Goal: Task Accomplishment & Management: Complete application form

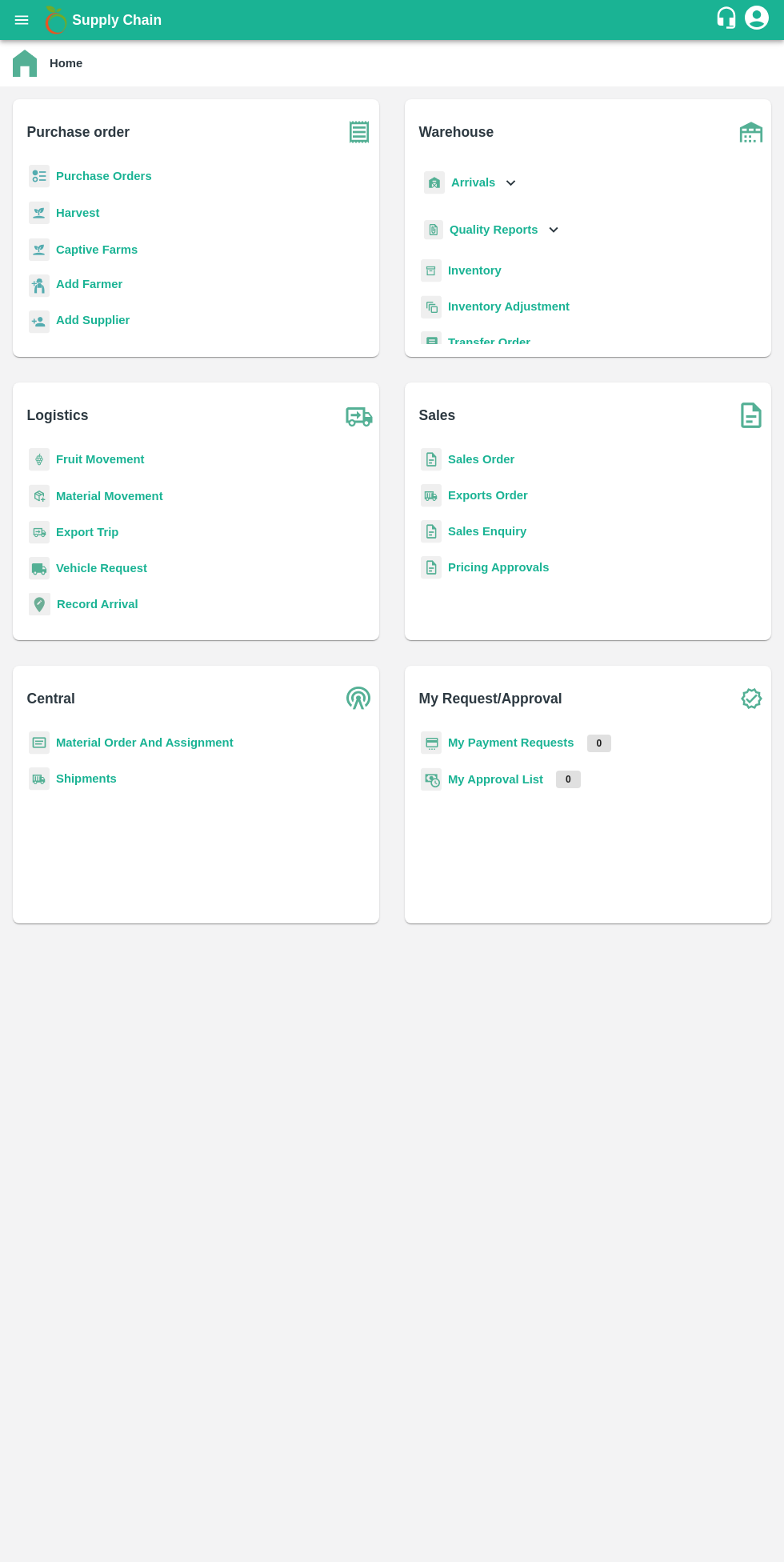
click at [484, 465] on b "Sales Order" at bounding box center [480, 459] width 66 height 13
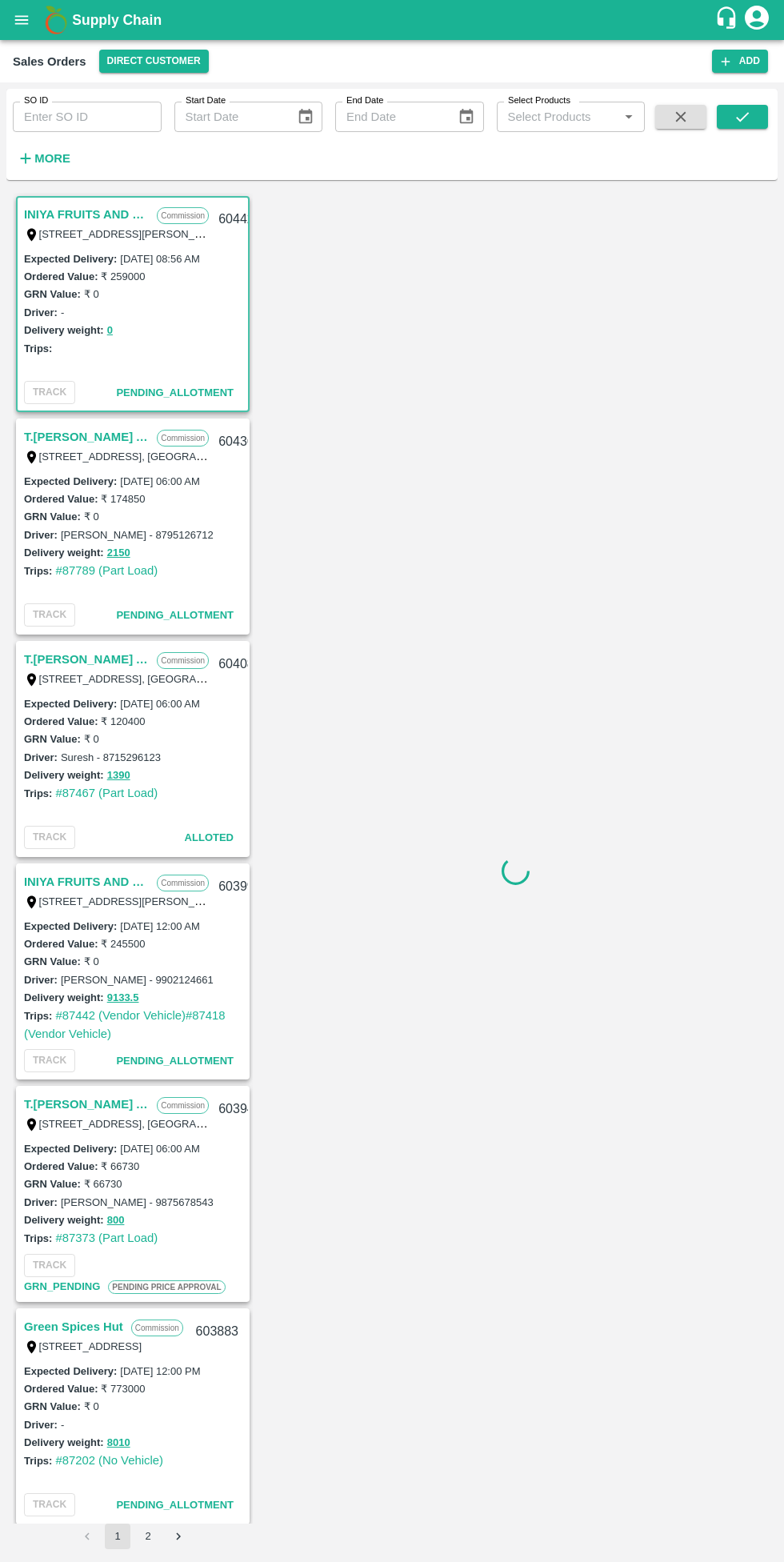
click at [51, 159] on strong "More" at bounding box center [52, 158] width 36 height 13
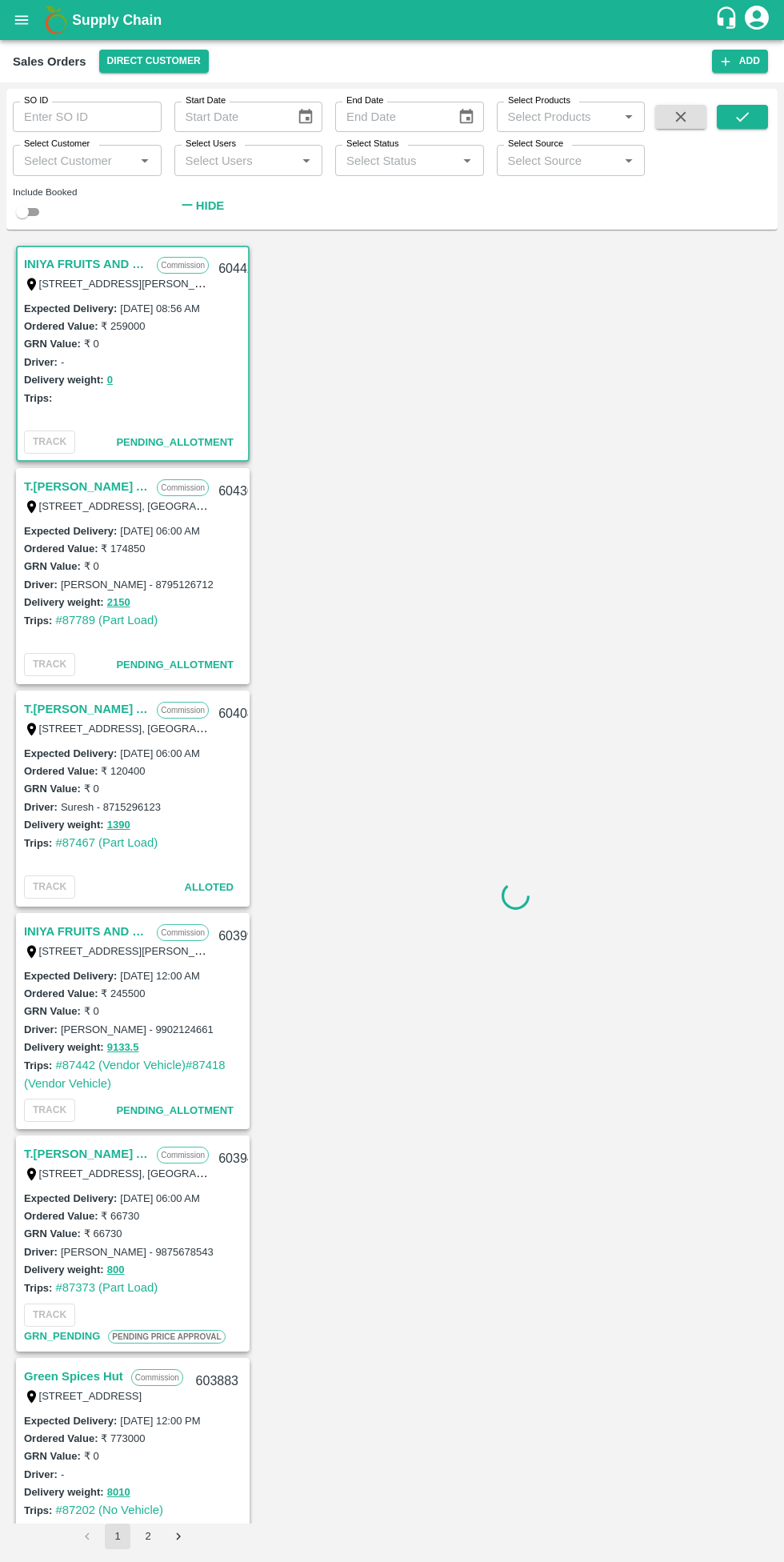
click at [59, 160] on input "Select Customer" at bounding box center [74, 160] width 112 height 21
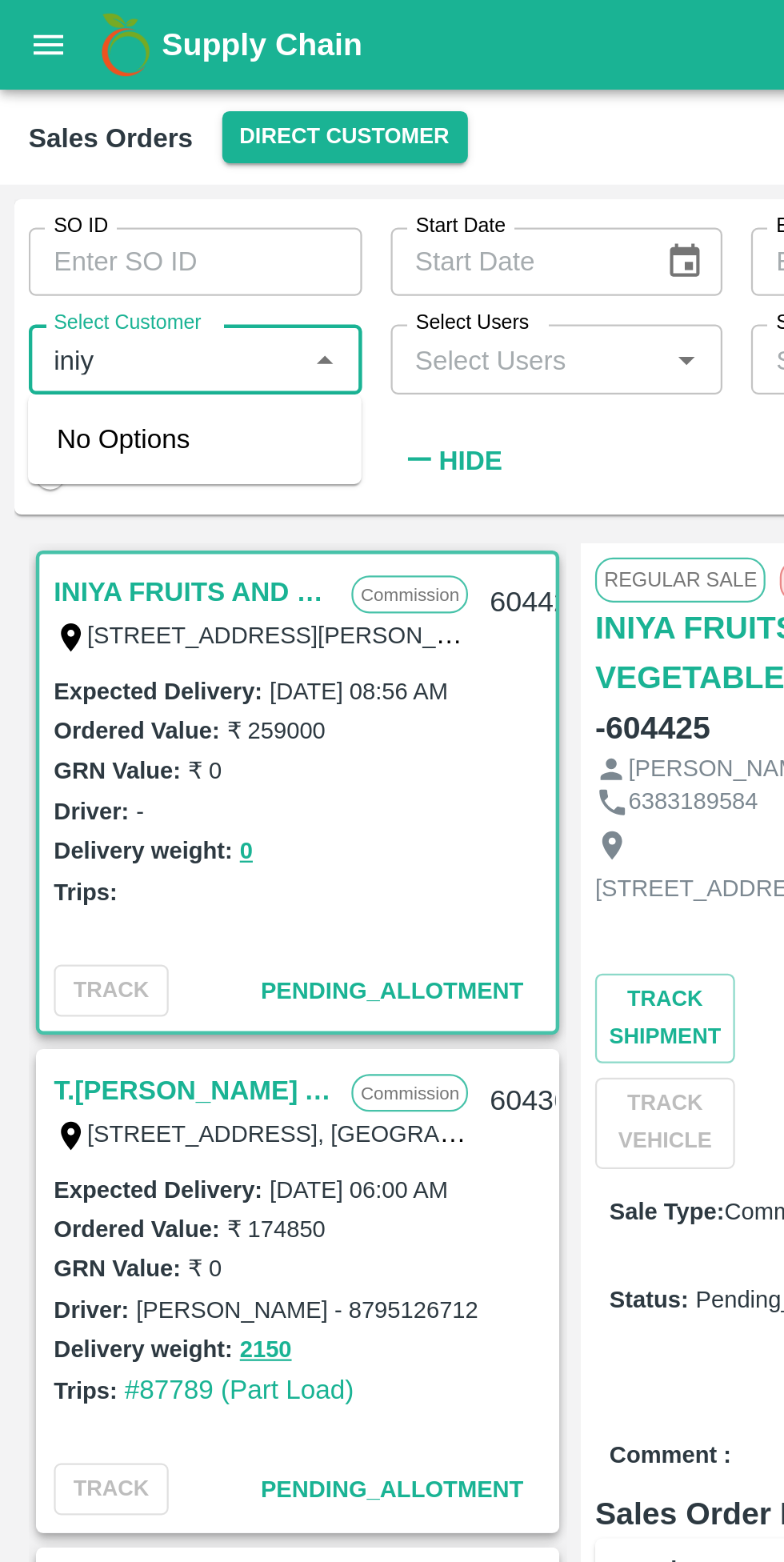
type input "iniya"
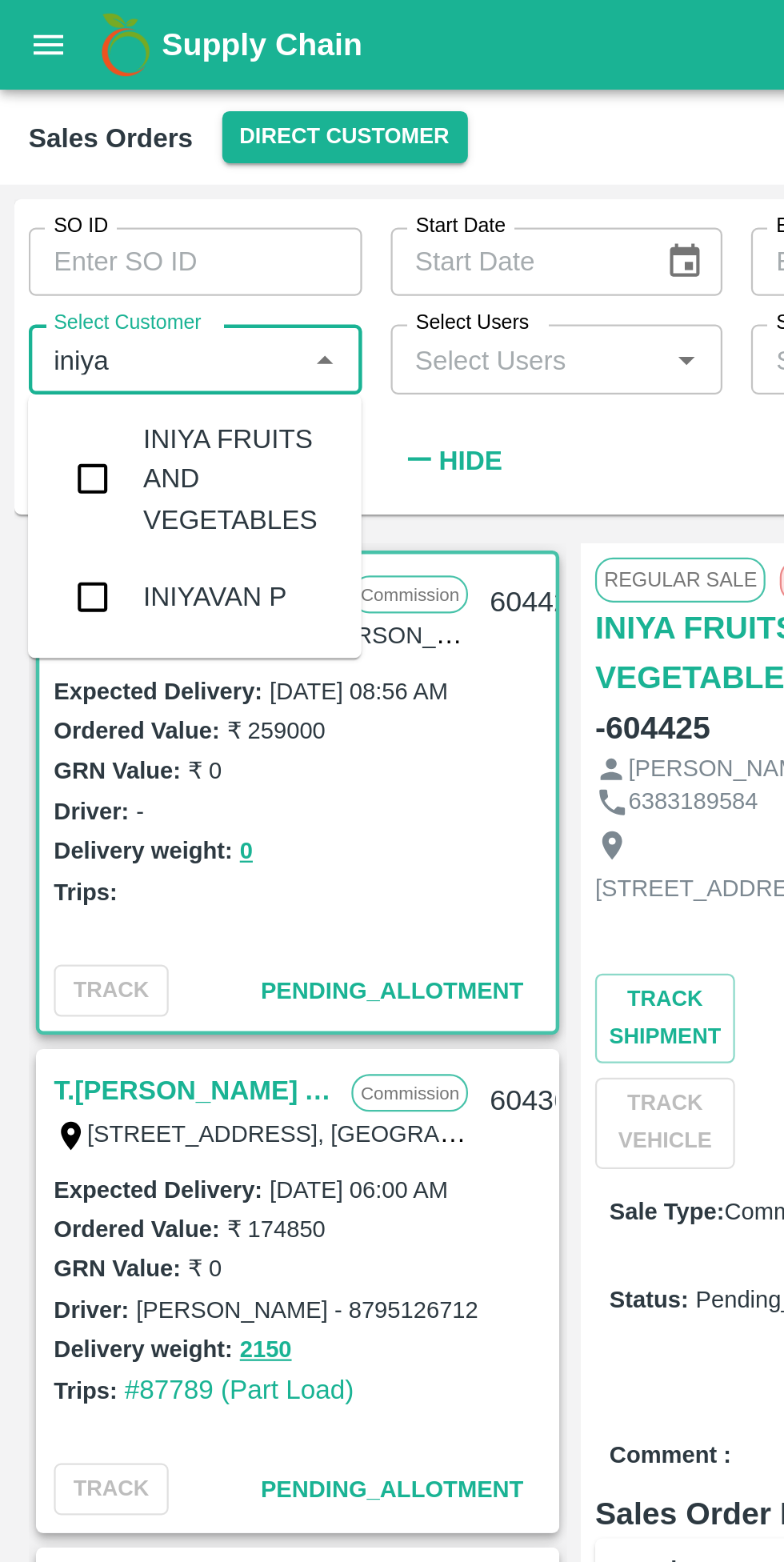
click at [36, 206] on input "checkbox" at bounding box center [41, 213] width 32 height 32
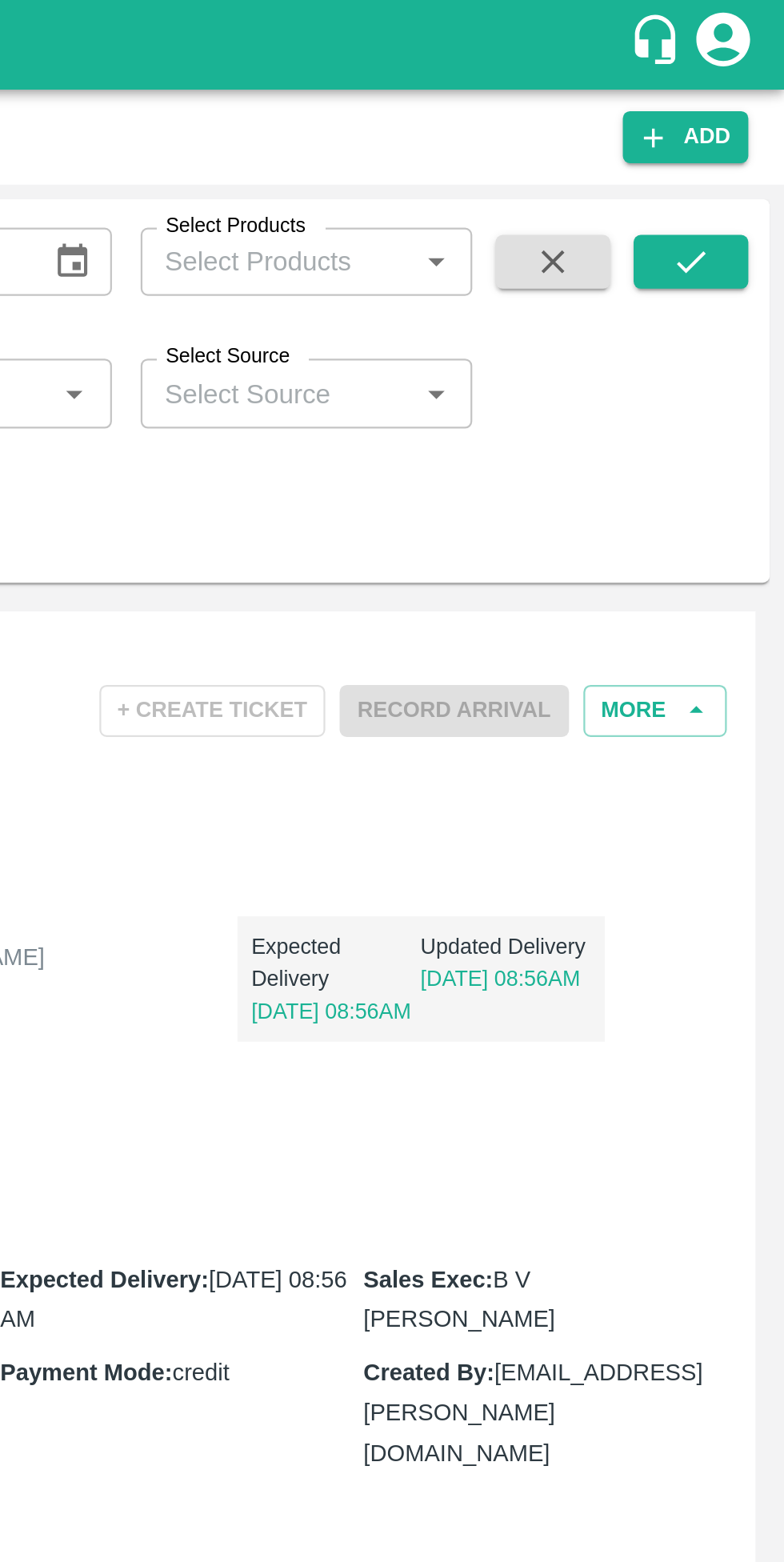
click at [742, 114] on icon "submit" at bounding box center [743, 116] width 18 height 18
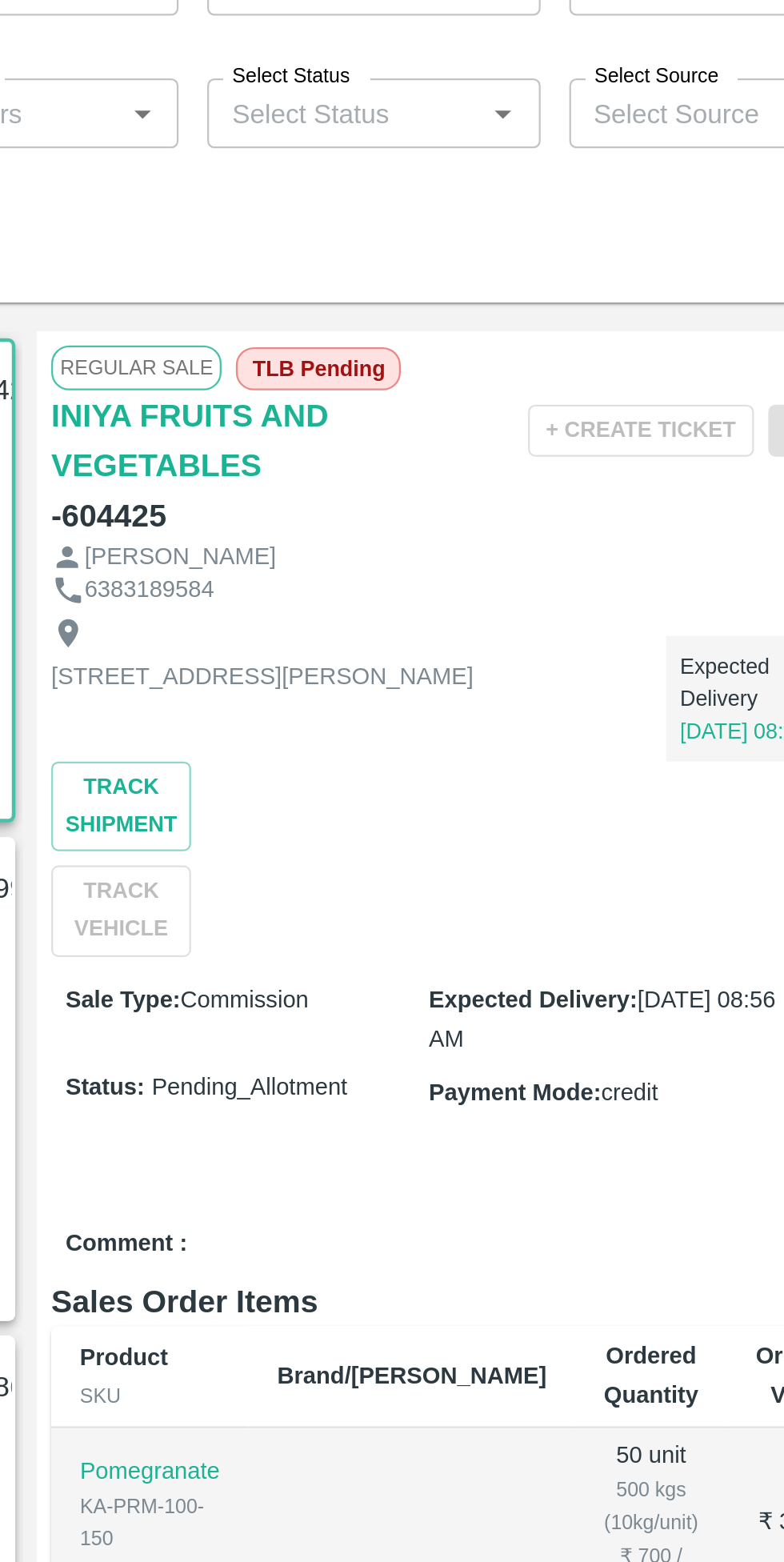
scroll to position [3, 0]
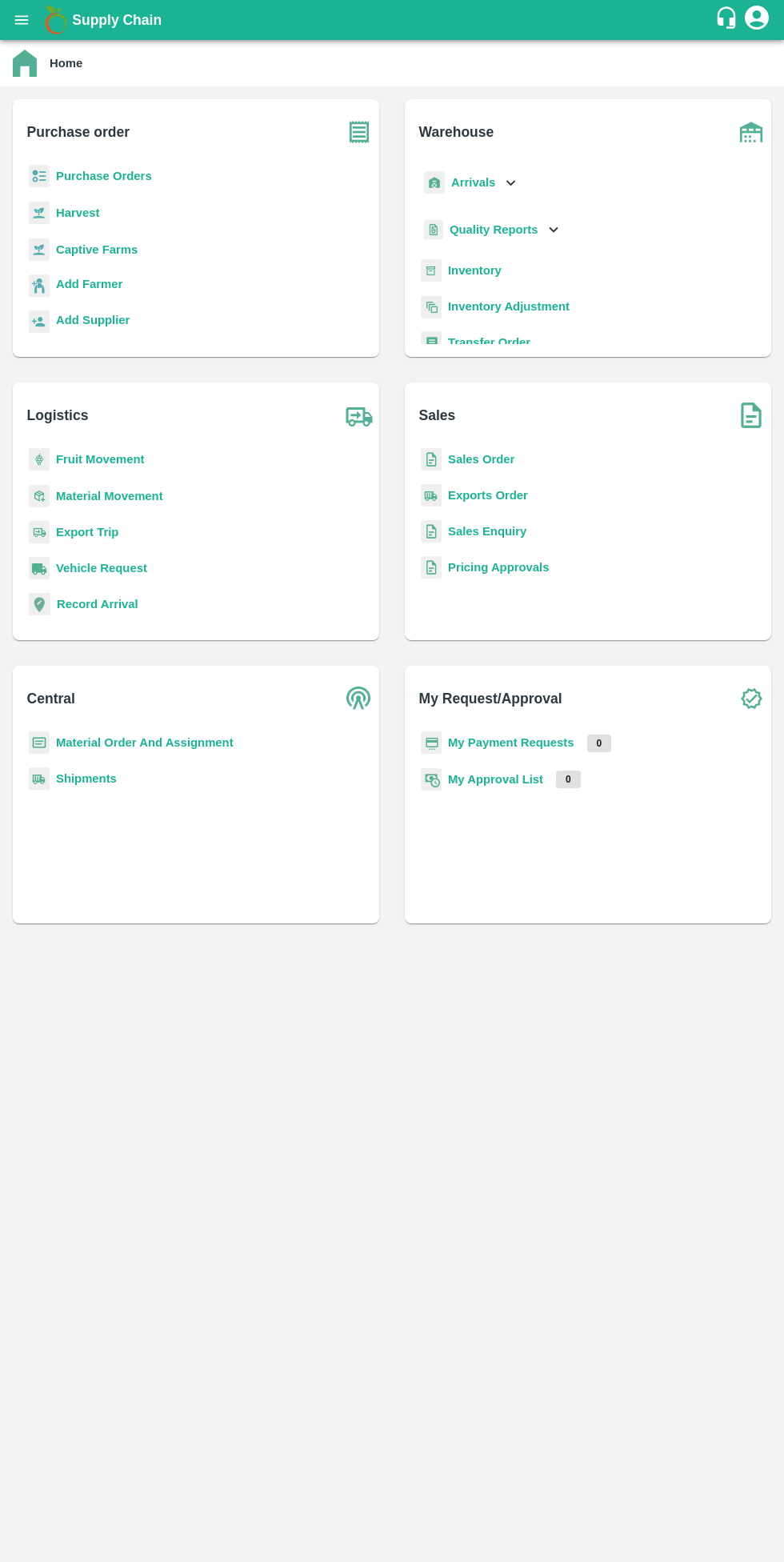
click at [495, 460] on b "Sales Order" at bounding box center [480, 459] width 66 height 13
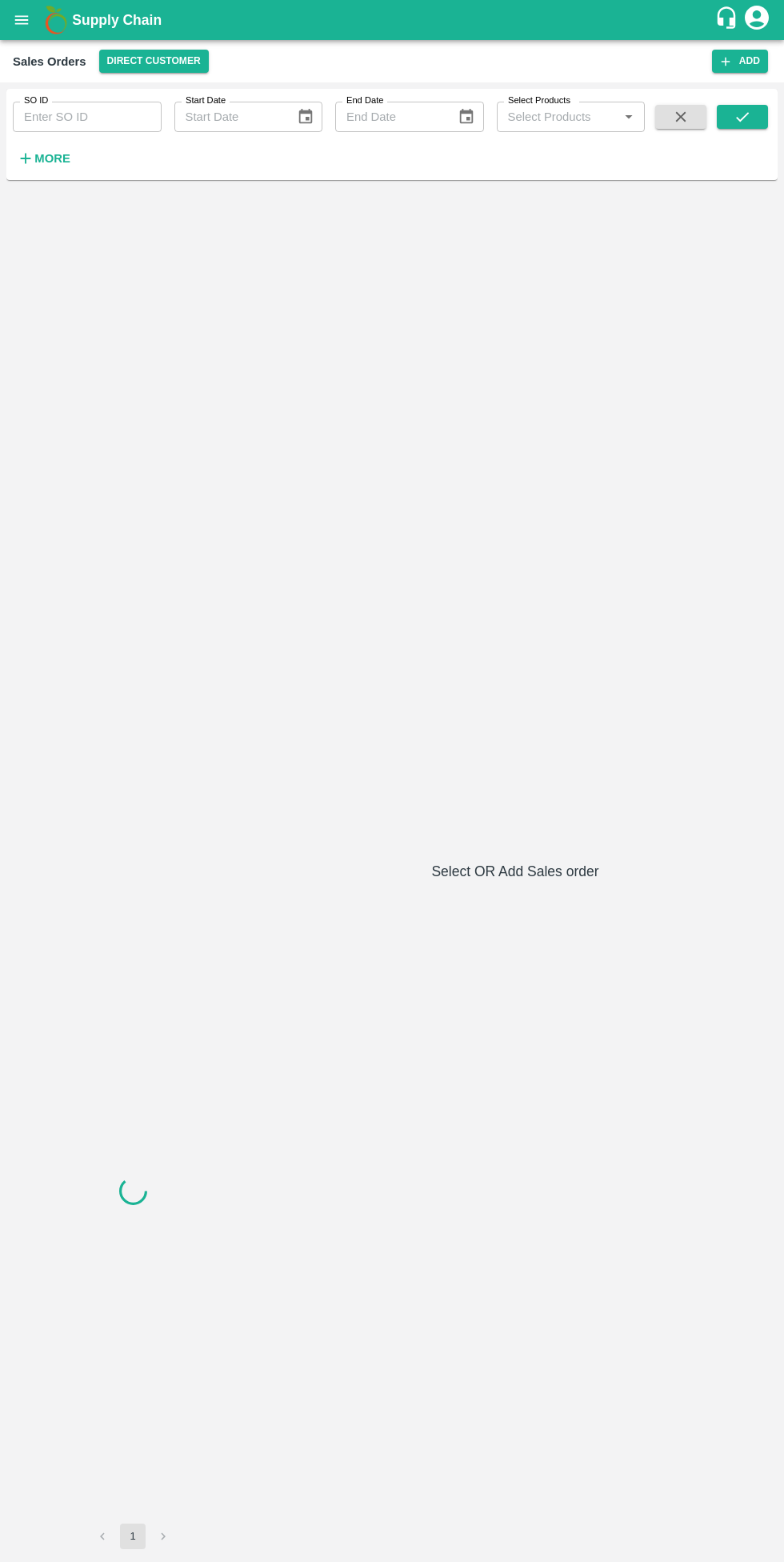
click at [53, 159] on strong "More" at bounding box center [52, 158] width 36 height 13
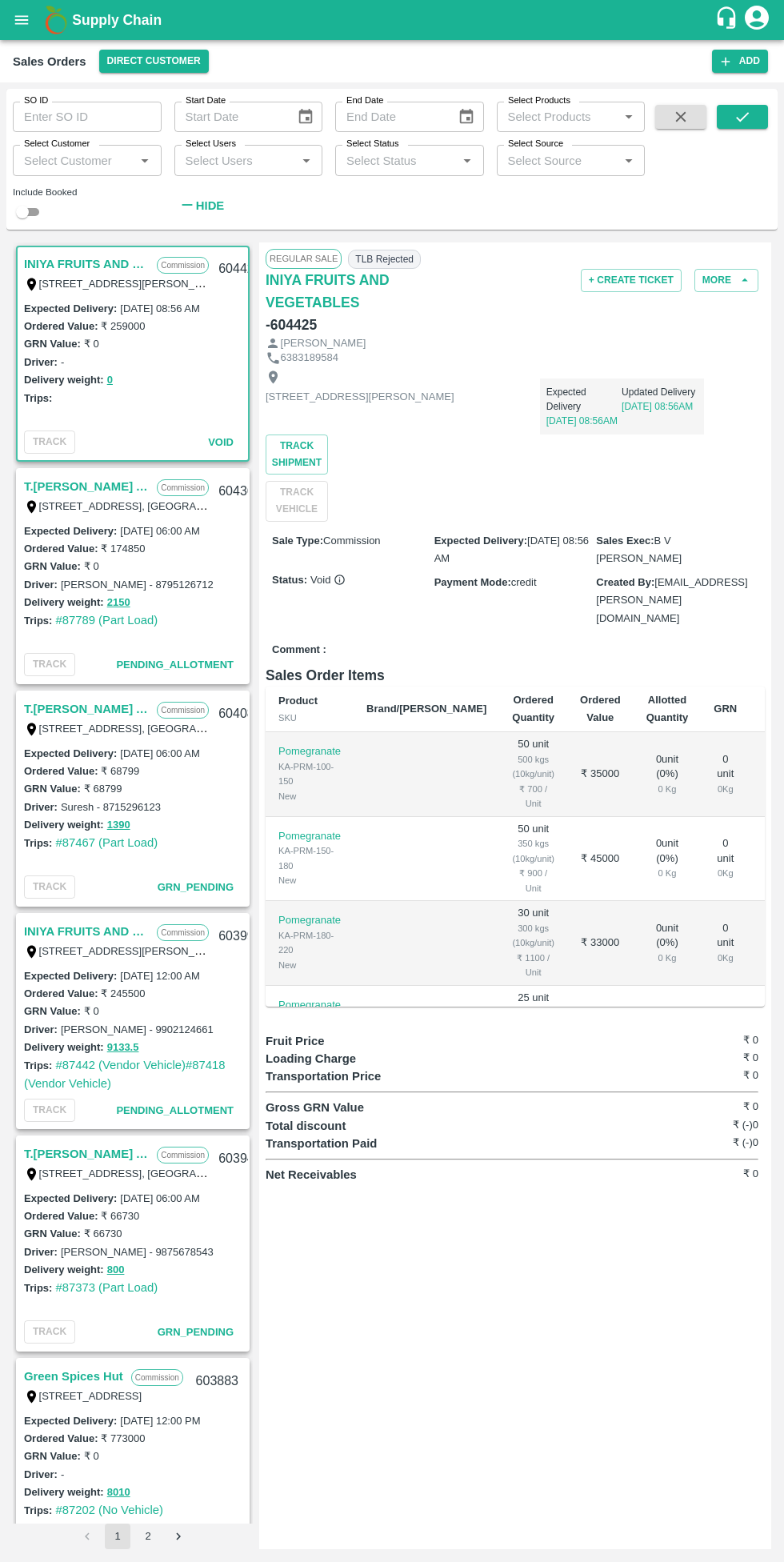
click at [57, 160] on input "Select Customer" at bounding box center [74, 160] width 112 height 21
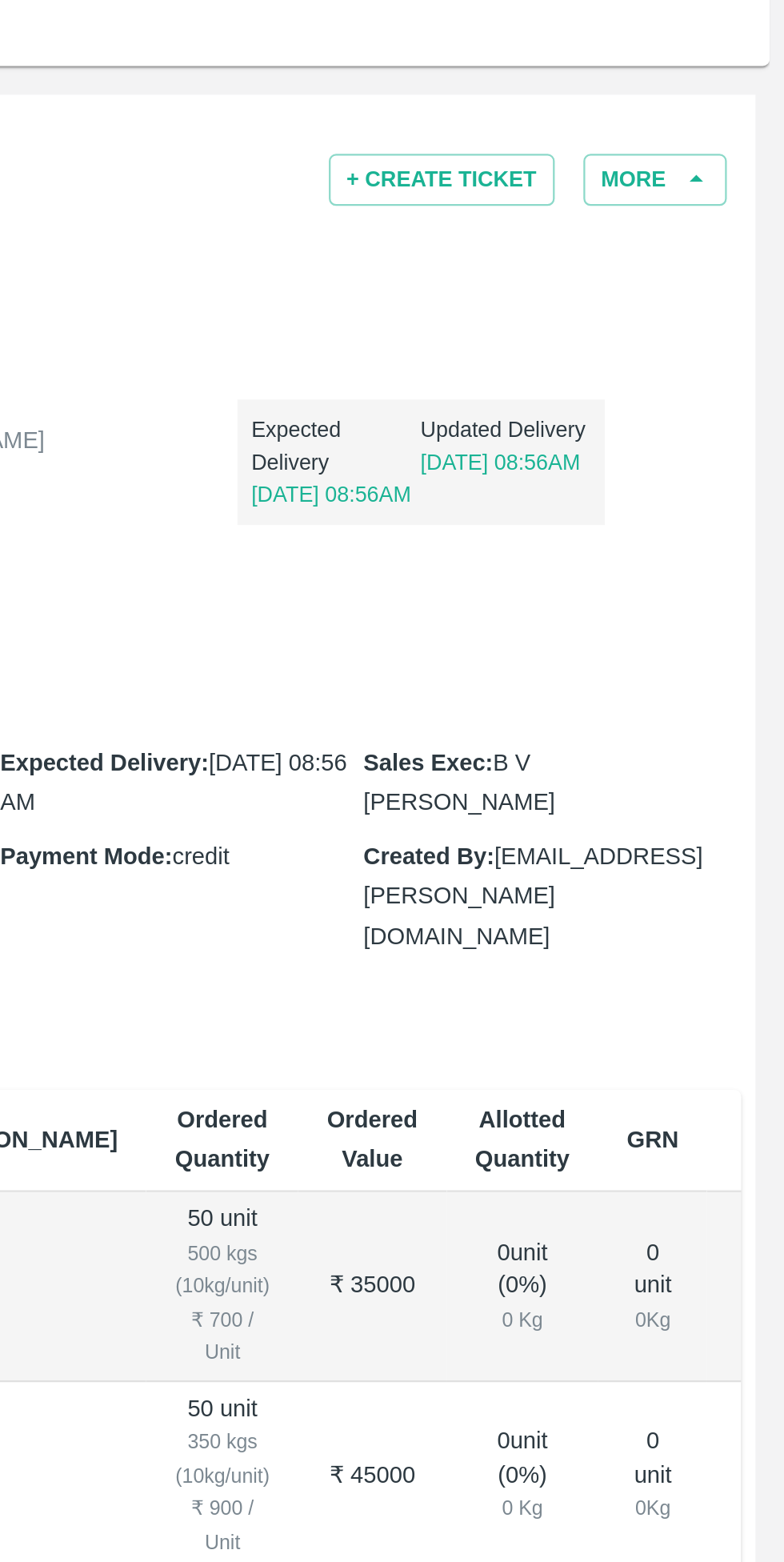
click at [735, 288] on button "More" at bounding box center [726, 281] width 64 height 24
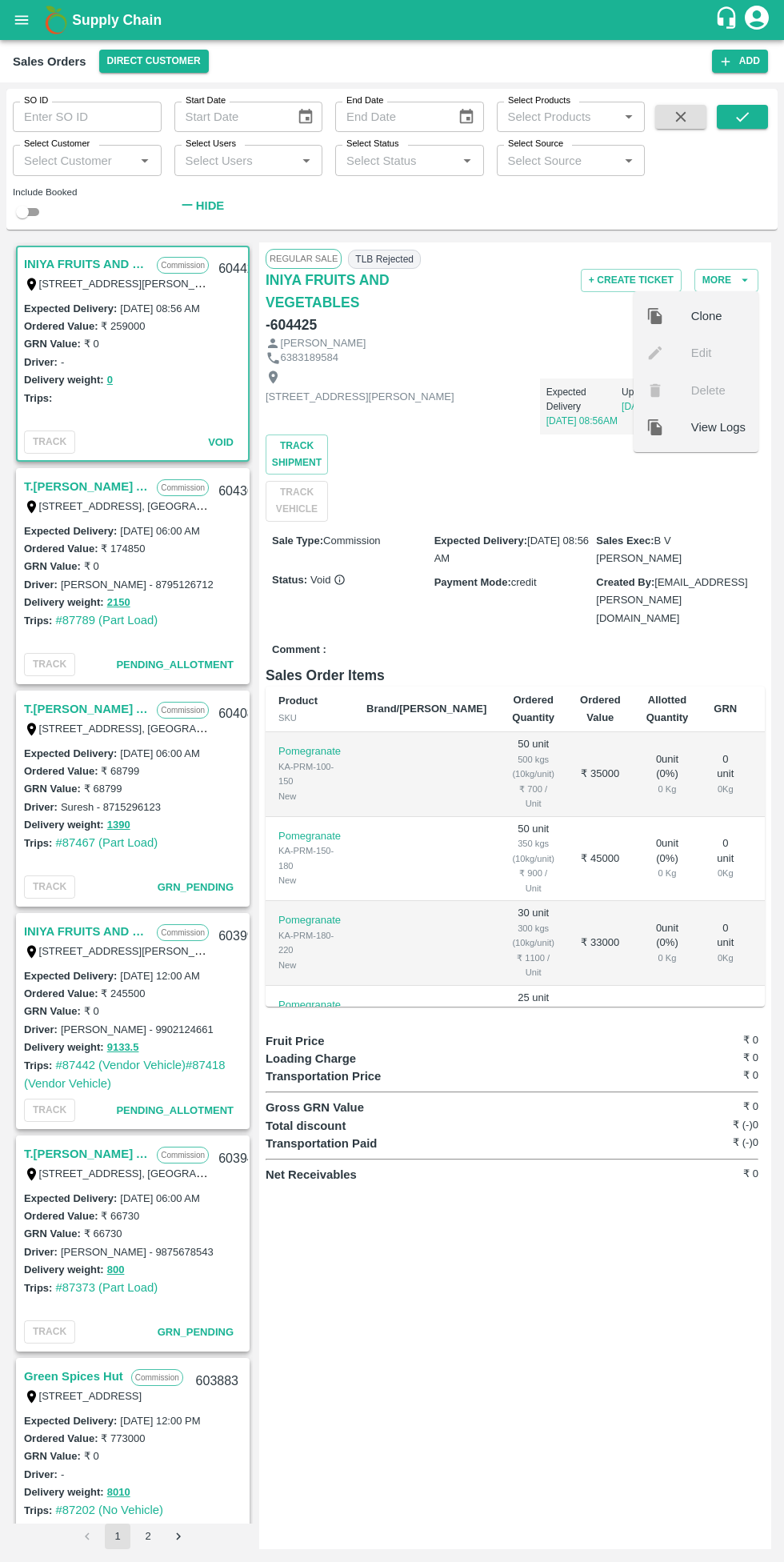
click at [464, 358] on div "6383189584" at bounding box center [515, 357] width 499 height 15
click at [59, 160] on input "Select Customer" at bounding box center [74, 160] width 112 height 21
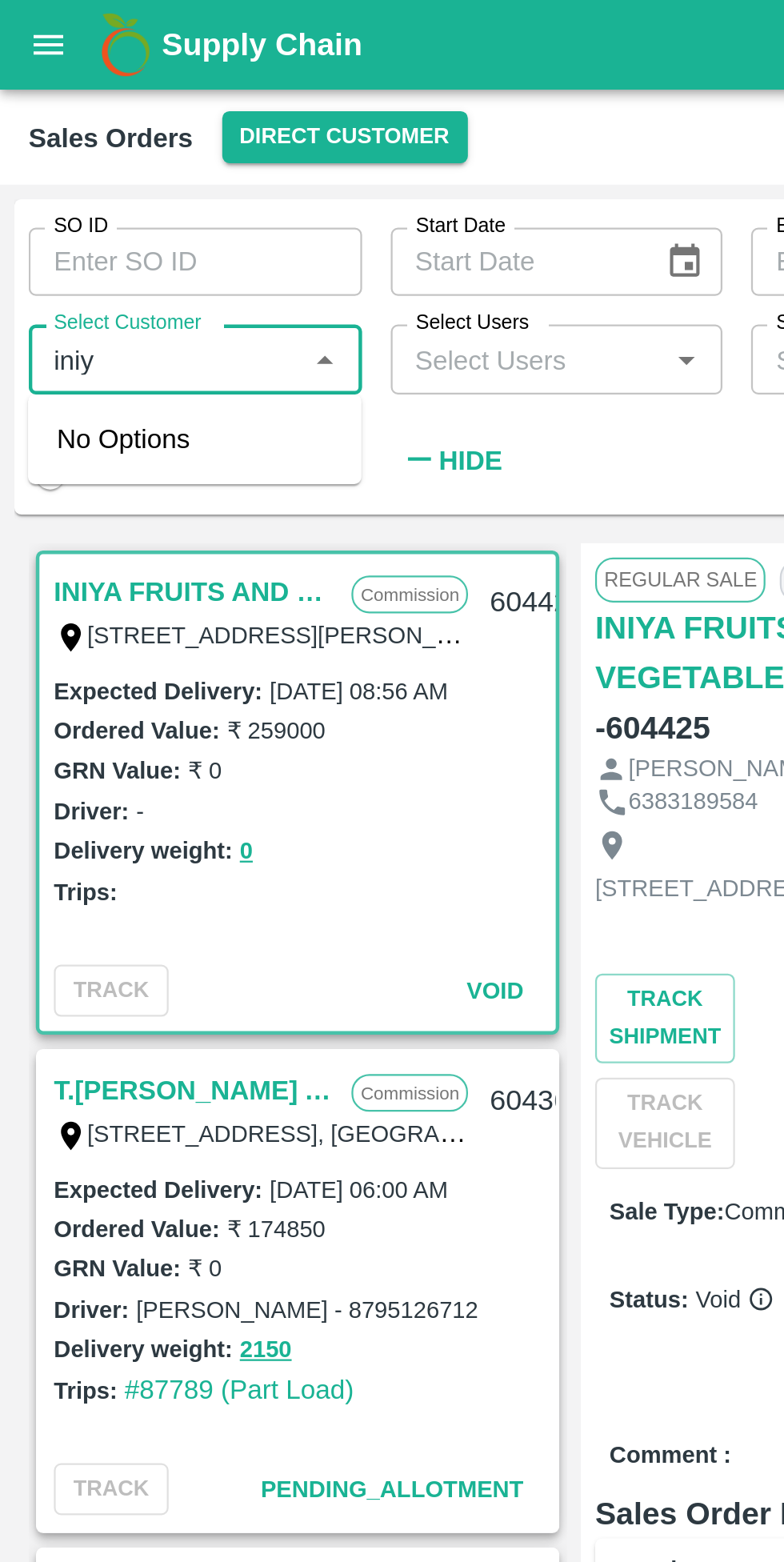
type input "iniya"
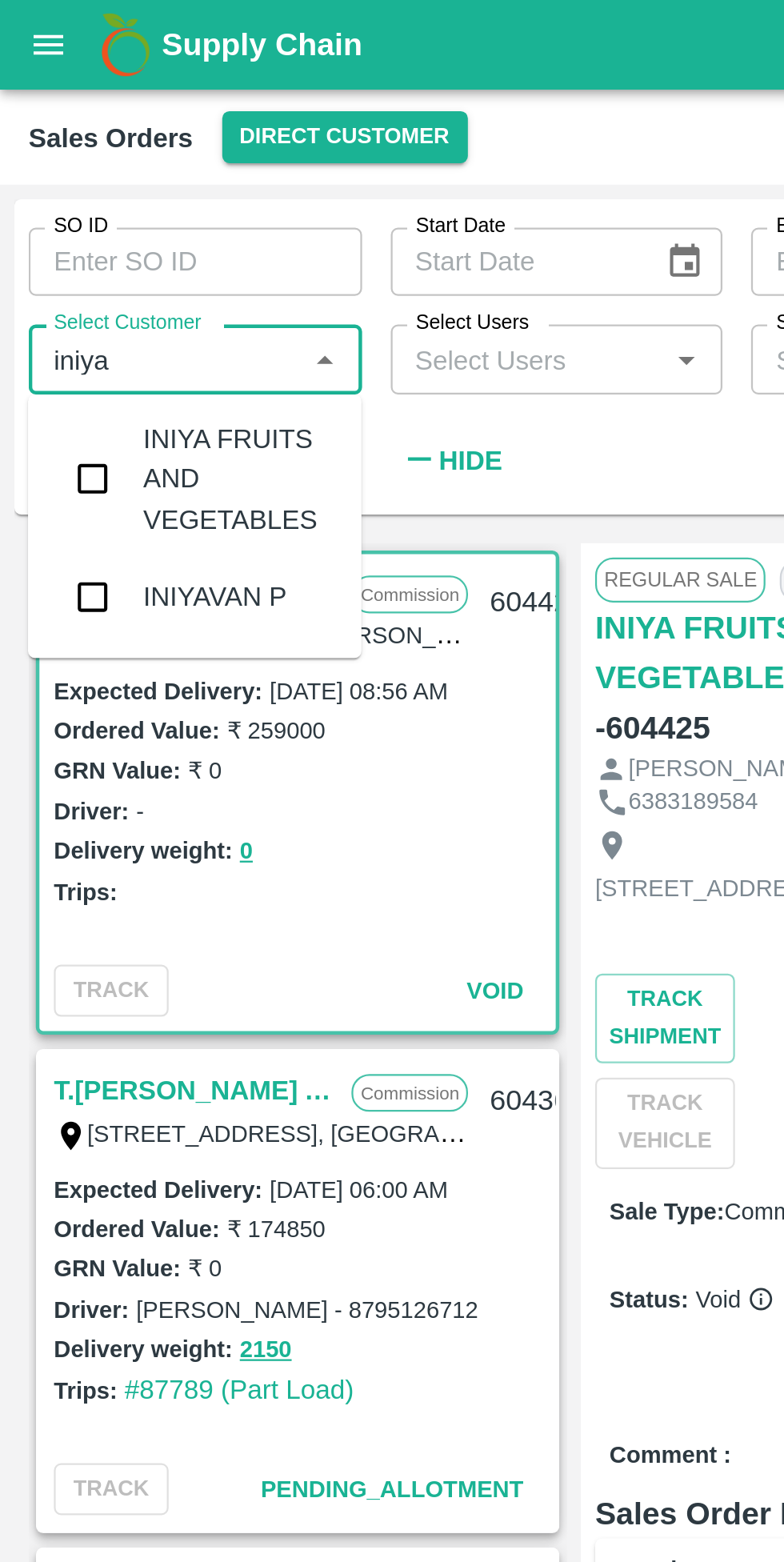
click at [36, 218] on input "checkbox" at bounding box center [41, 213] width 32 height 32
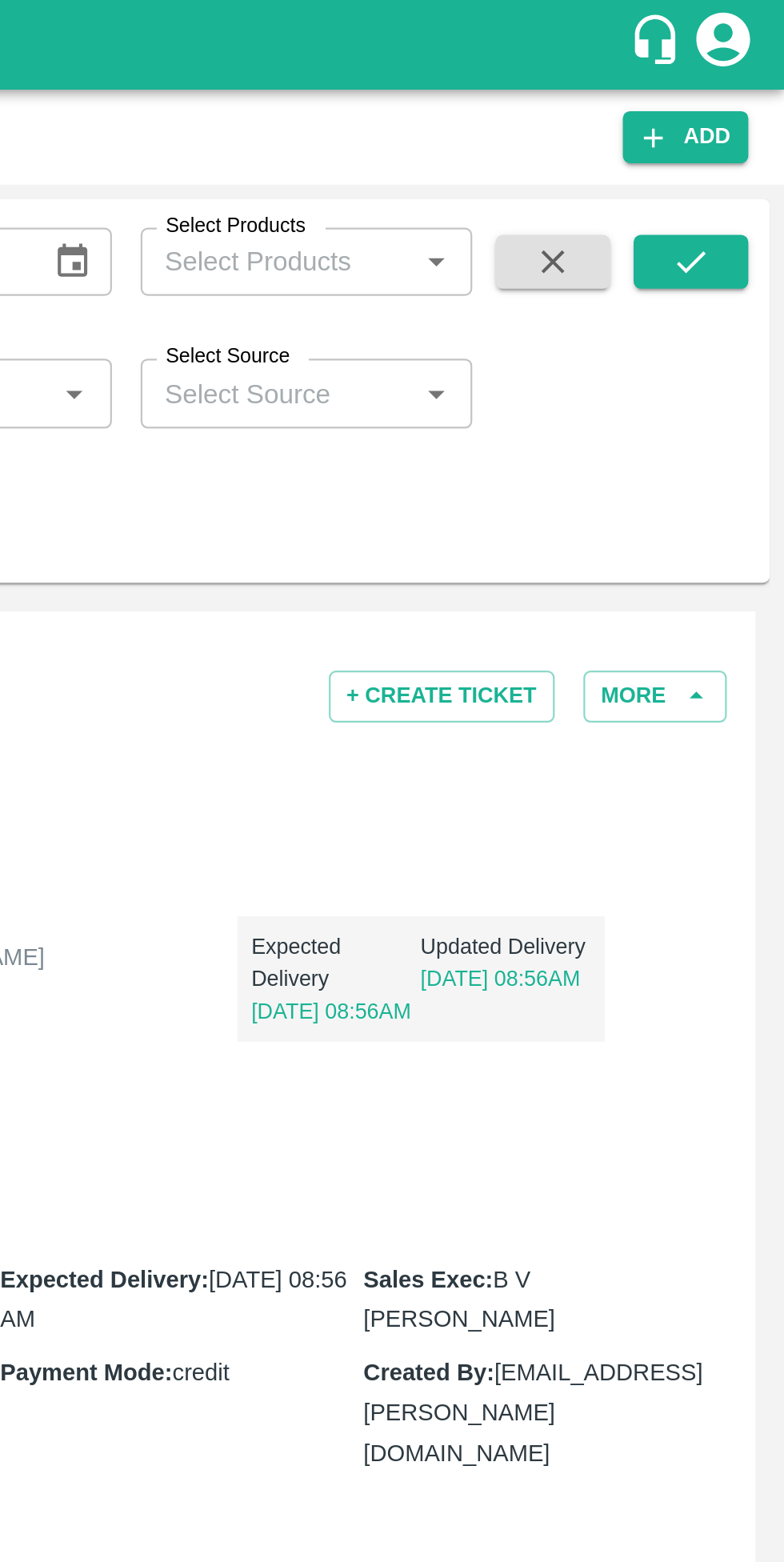
click at [743, 125] on icon "submit" at bounding box center [743, 116] width 18 height 18
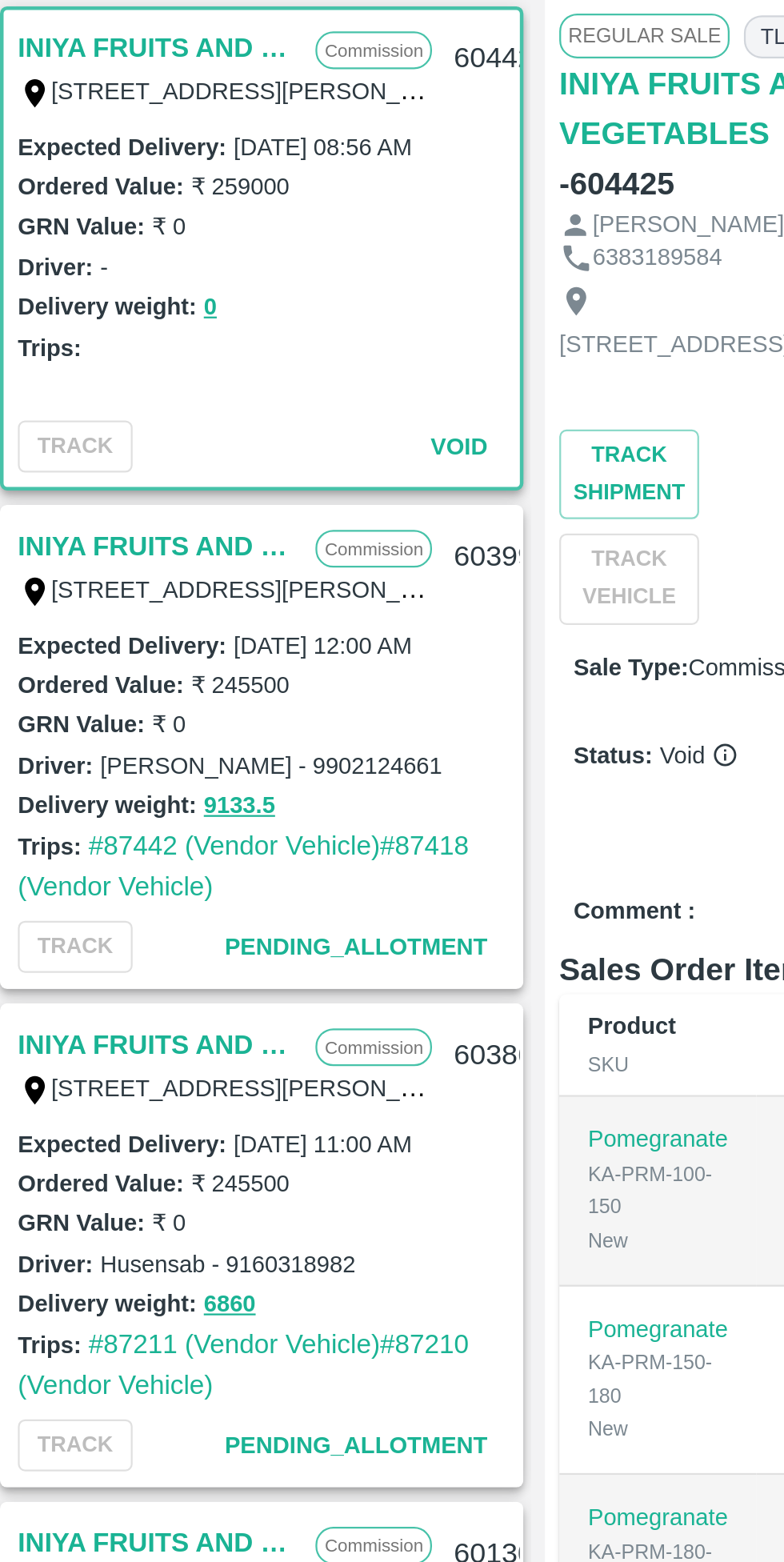
click at [109, 513] on link "INIYA FRUITS AND VEGETABLES" at bounding box center [86, 516] width 125 height 21
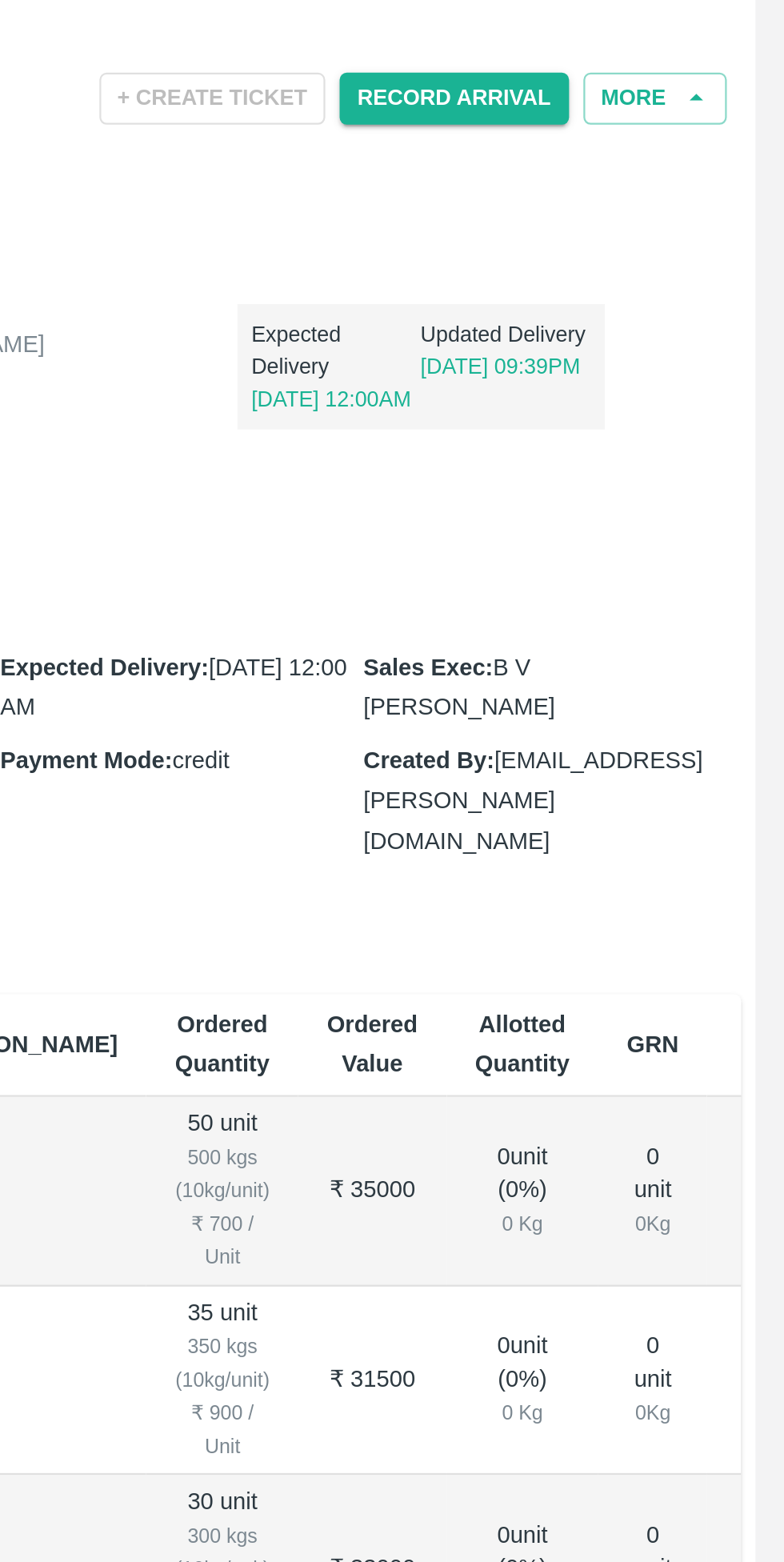
click at [736, 318] on button "More" at bounding box center [726, 318] width 64 height 24
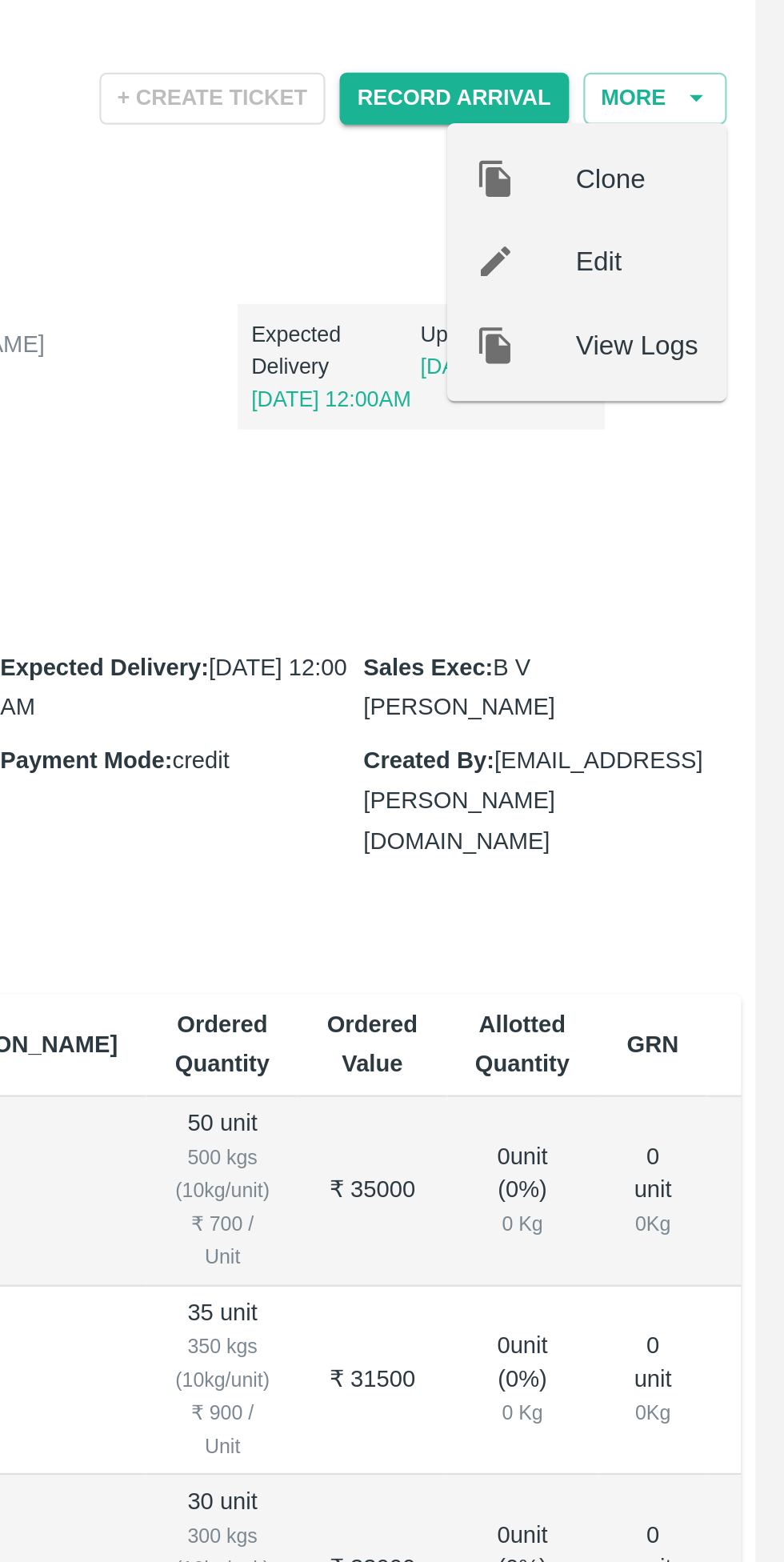
click at [722, 358] on span "Clone" at bounding box center [718, 353] width 54 height 18
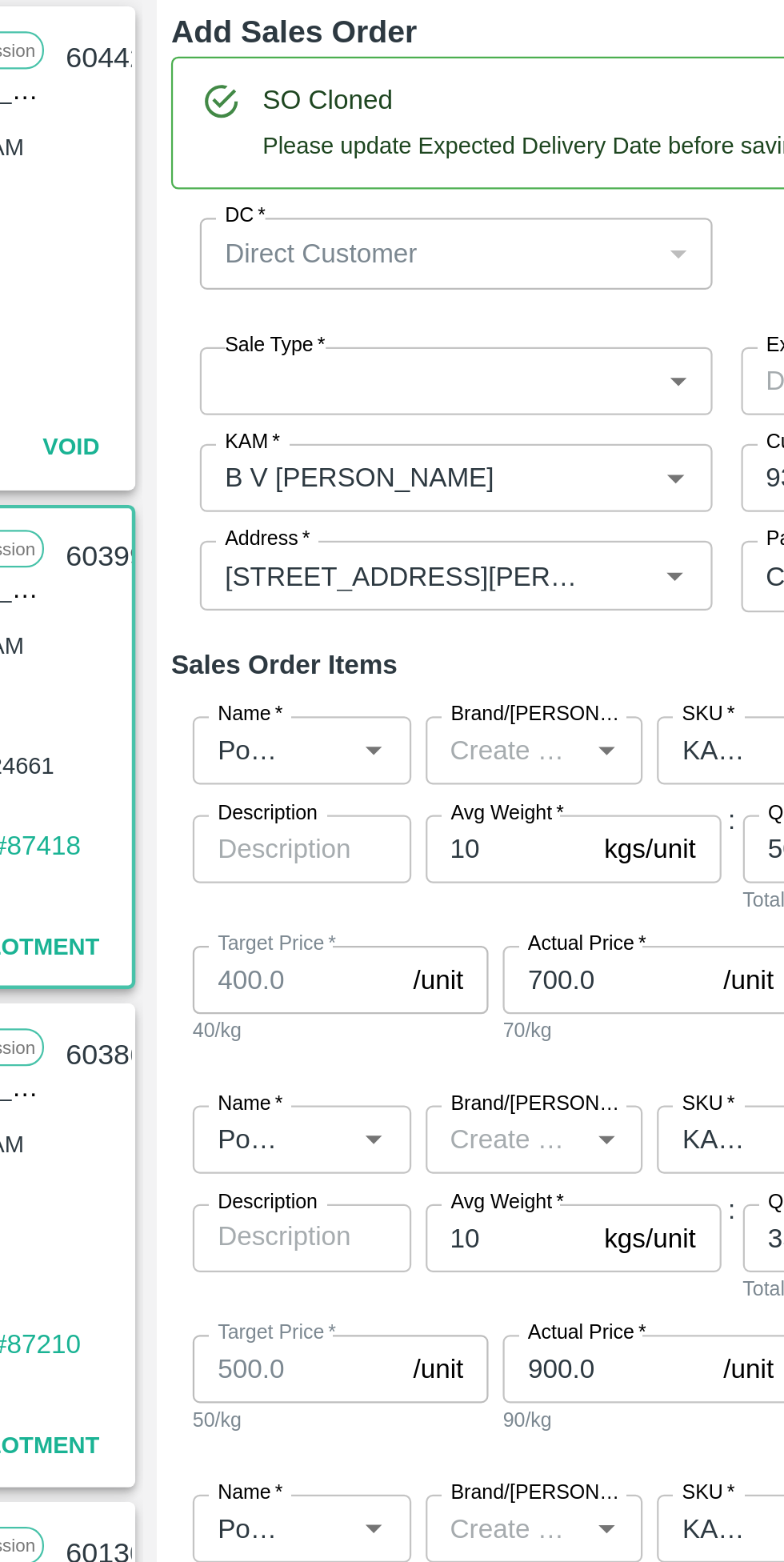
click at [301, 438] on body "Supply Chain Sales Orders Direct Customer Add SO ID SO ID Start Date Start Date…" at bounding box center [392, 781] width 784 height 1562
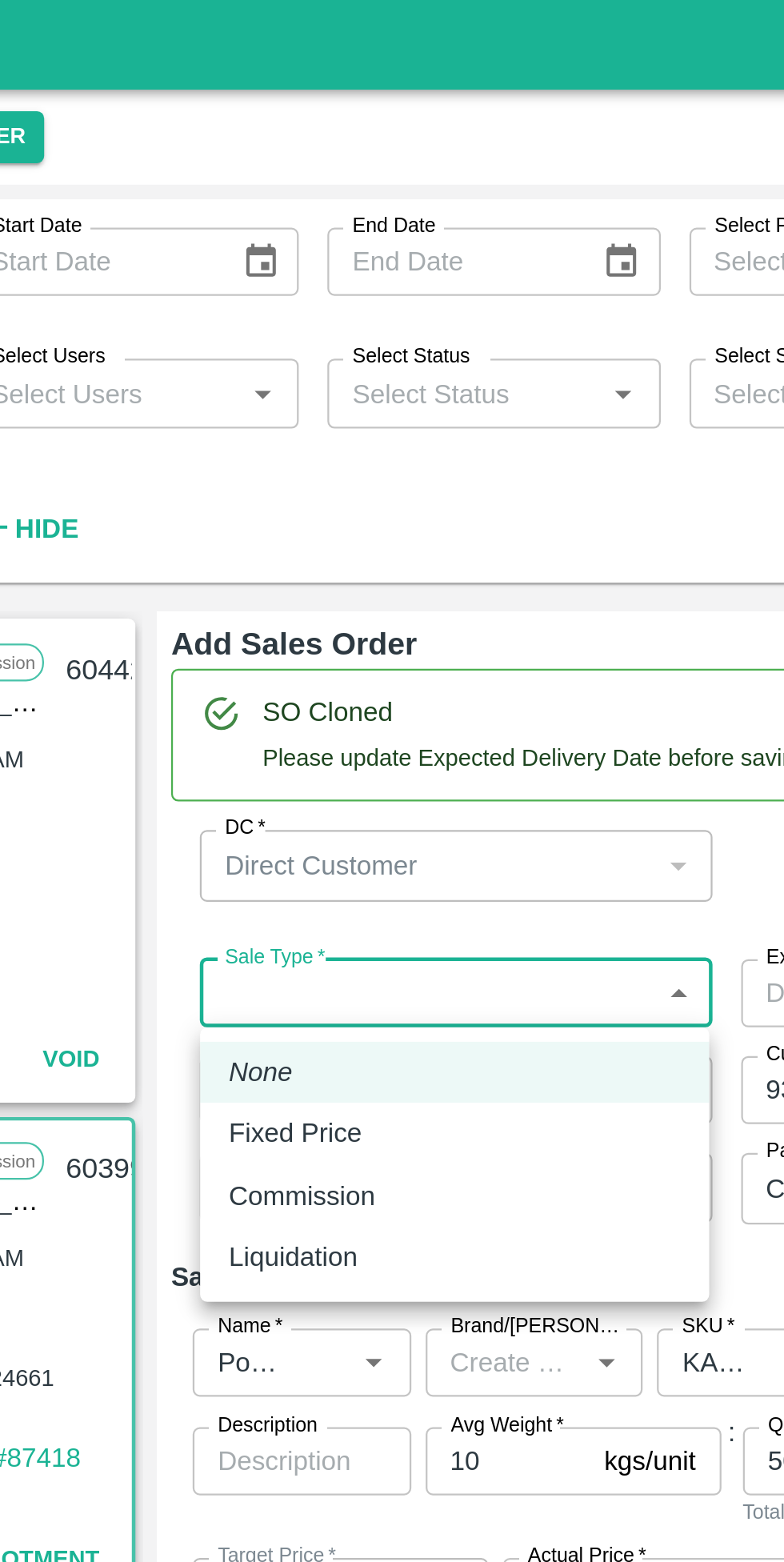
click at [400, 529] on div "Commission" at bounding box center [392, 534] width 201 height 18
type input "2"
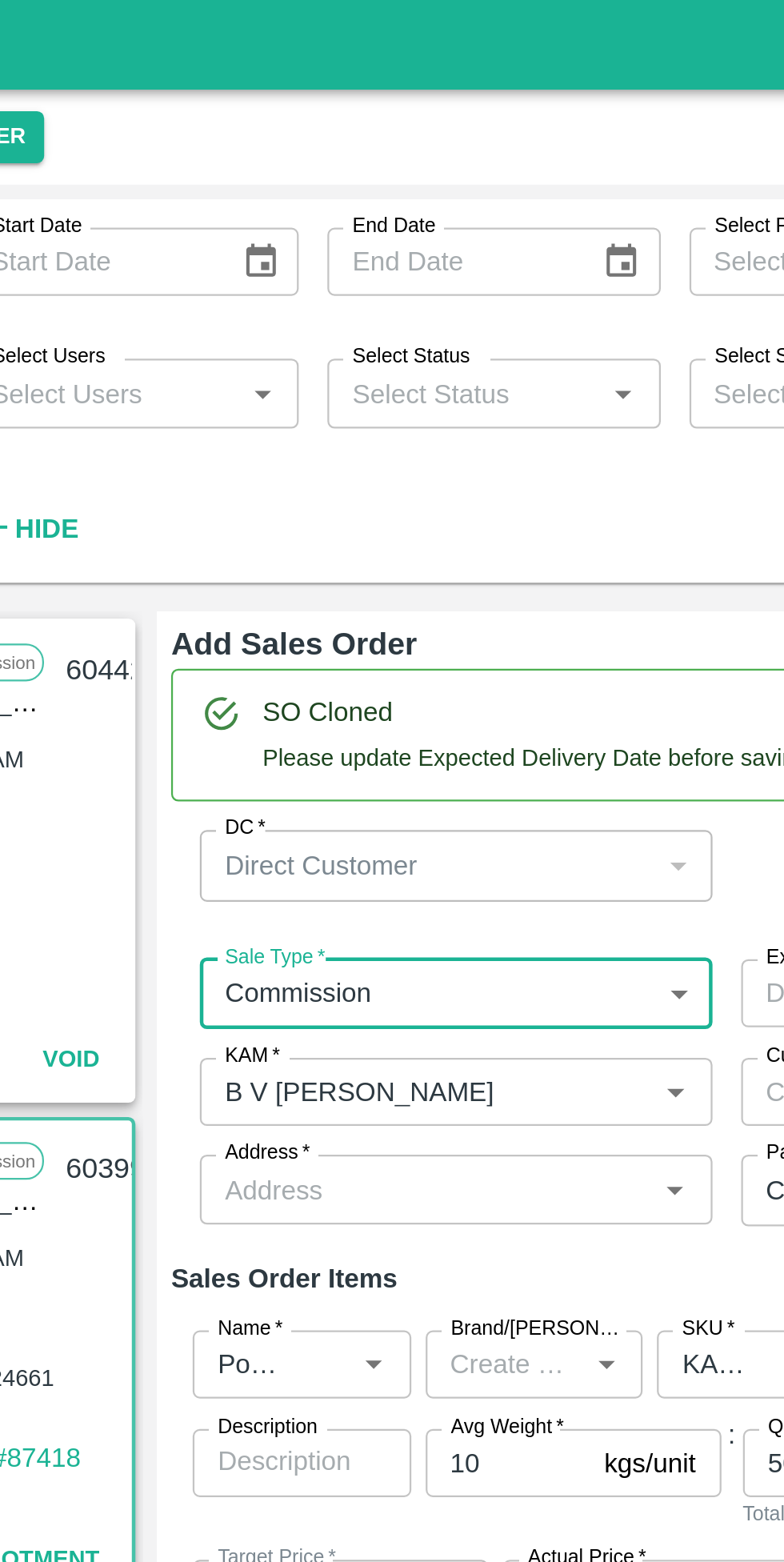
click at [325, 530] on input "Address   *" at bounding box center [379, 530] width 192 height 21
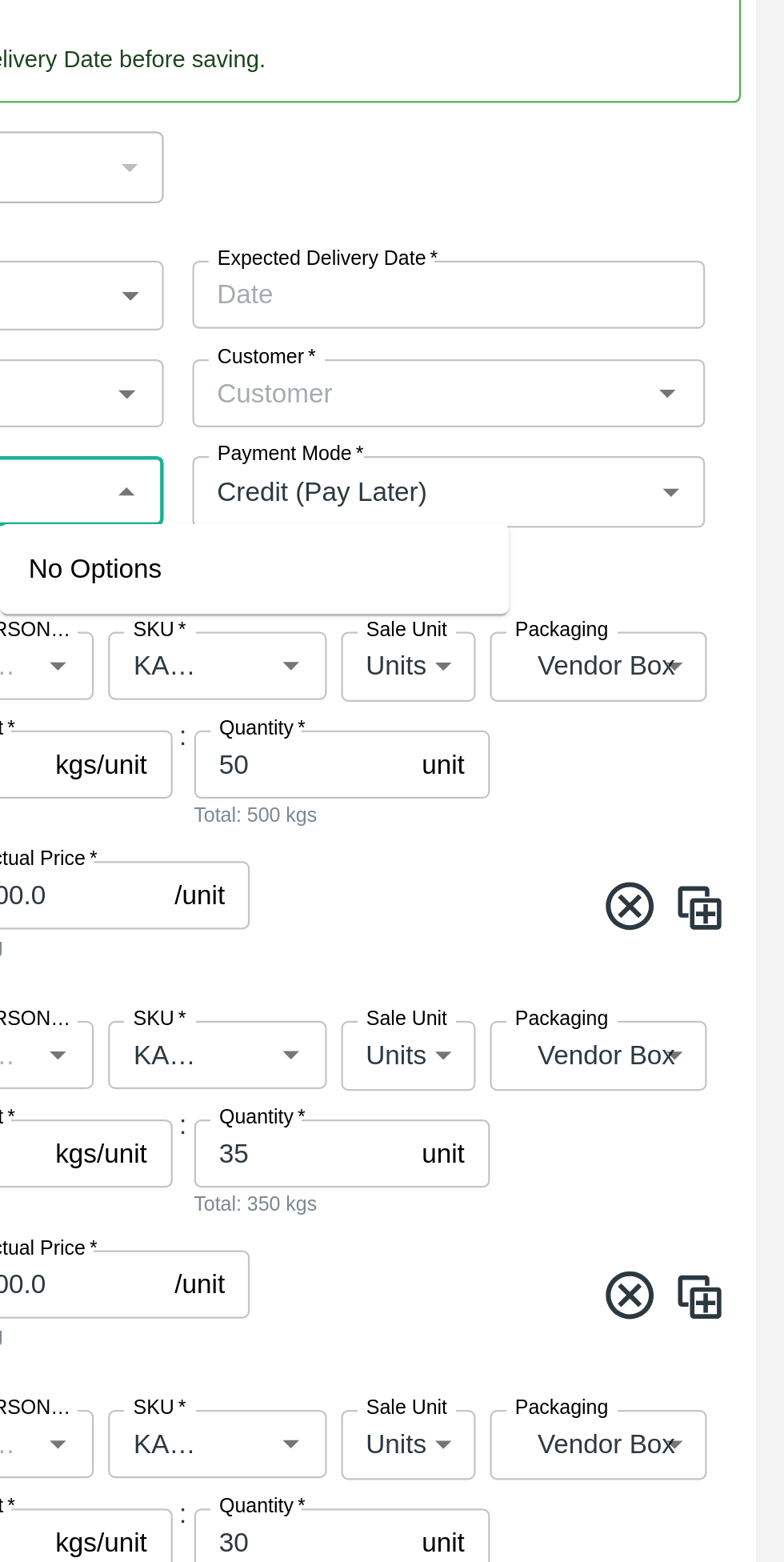
click at [559, 485] on input "Customer   *" at bounding box center [620, 486] width 192 height 21
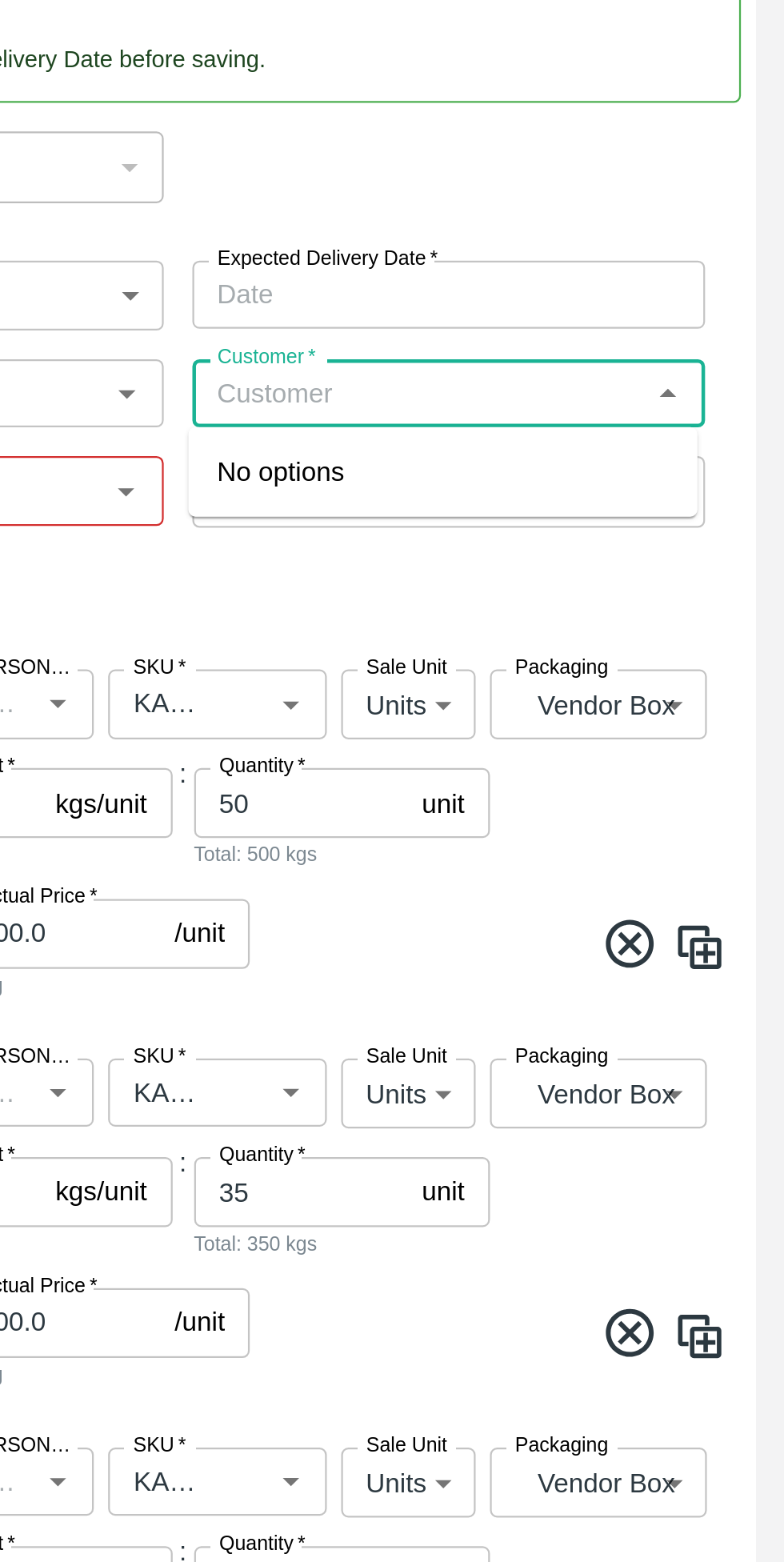
click at [563, 493] on input "Customer   *" at bounding box center [620, 486] width 192 height 21
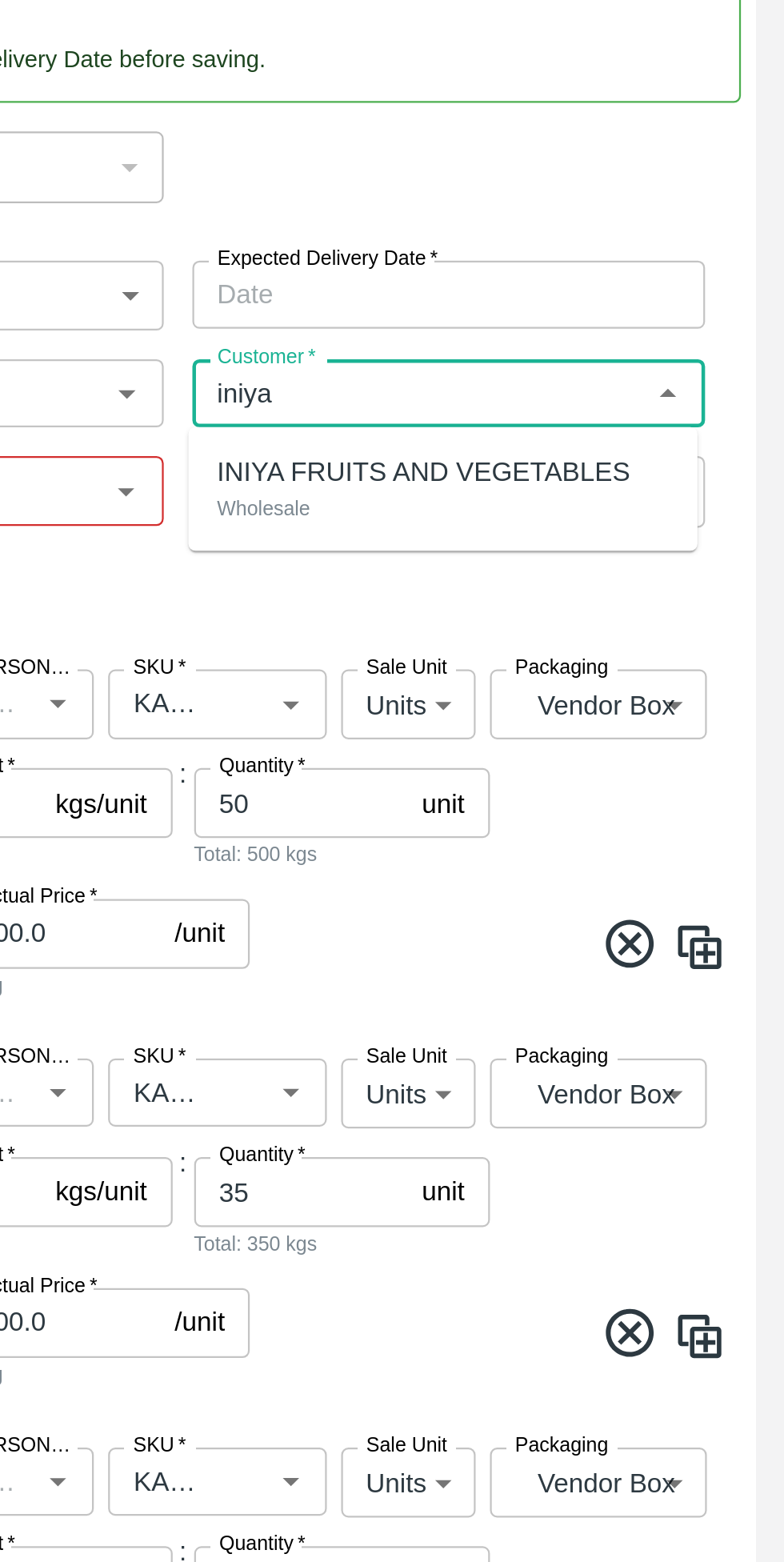
click at [682, 533] on div "INIYA FRUITS AND VEGETABLES Wholesale" at bounding box center [632, 530] width 227 height 42
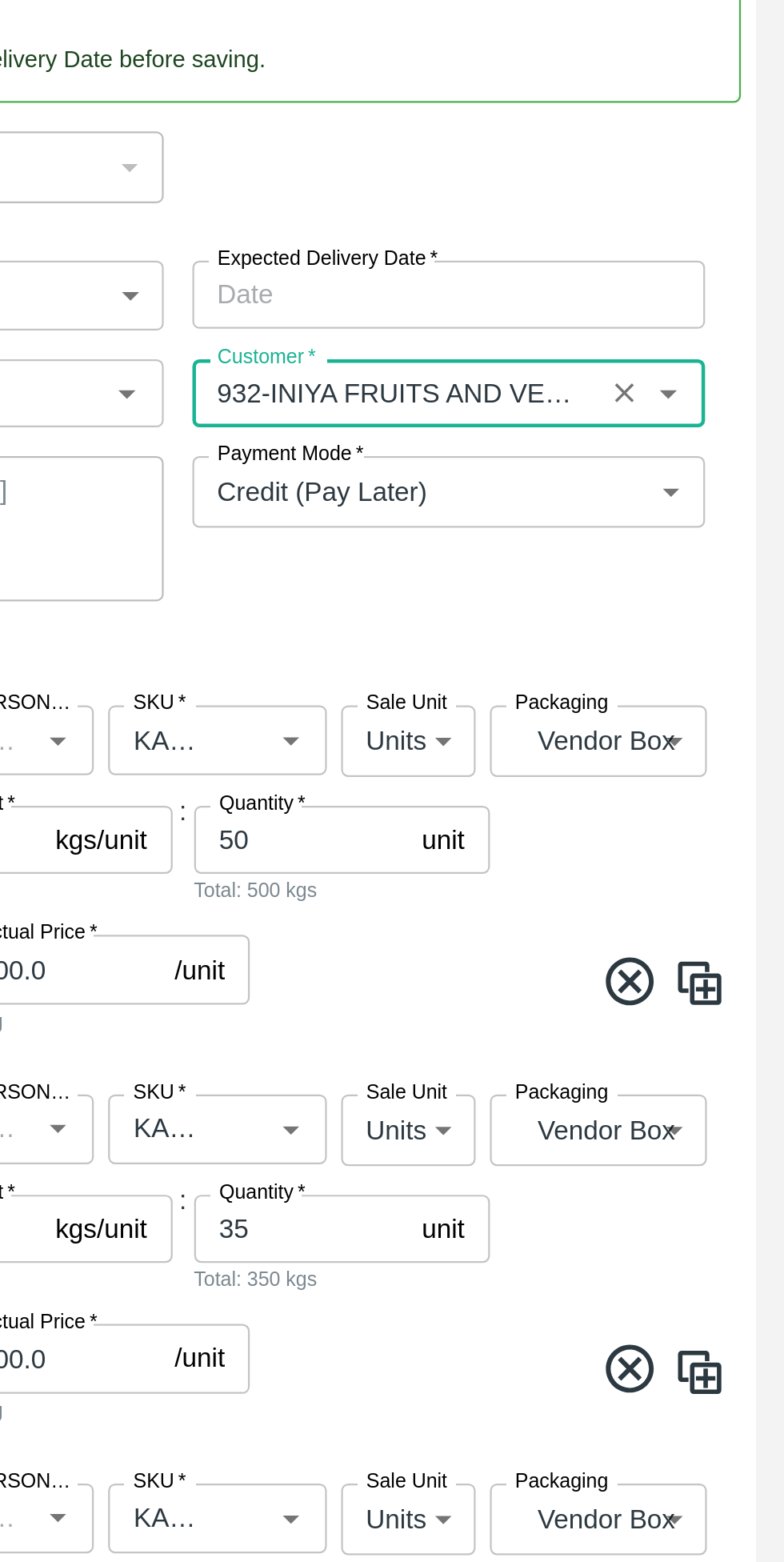
type input "932-INIYA FRUITS AND VEGETABLES"
click at [577, 524] on body "Supply Chain Sales Orders Direct Customer Add SO ID SO ID Start Date Start Date…" at bounding box center [392, 781] width 784 height 1562
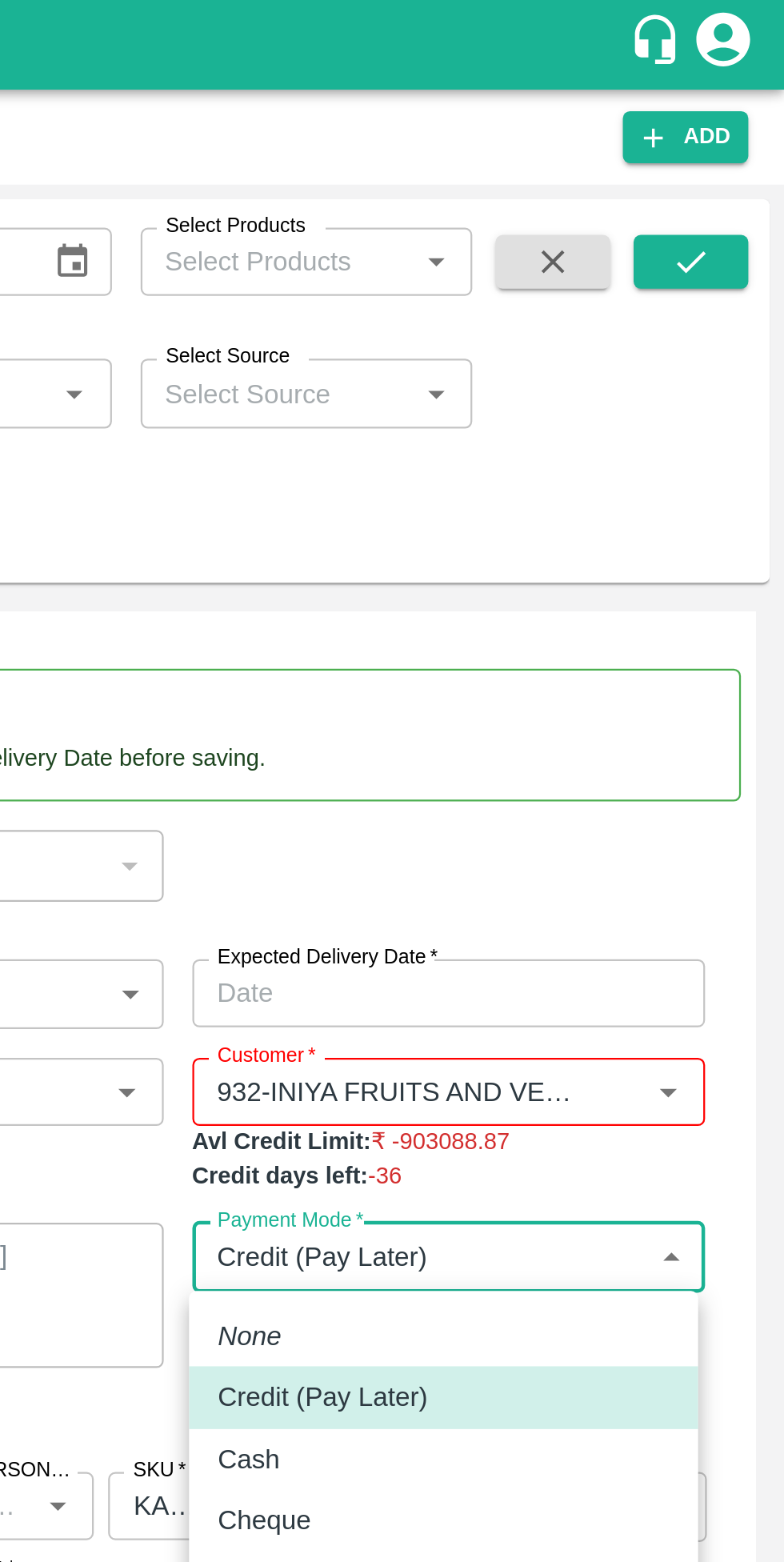
click at [660, 445] on div at bounding box center [392, 781] width 784 height 1562
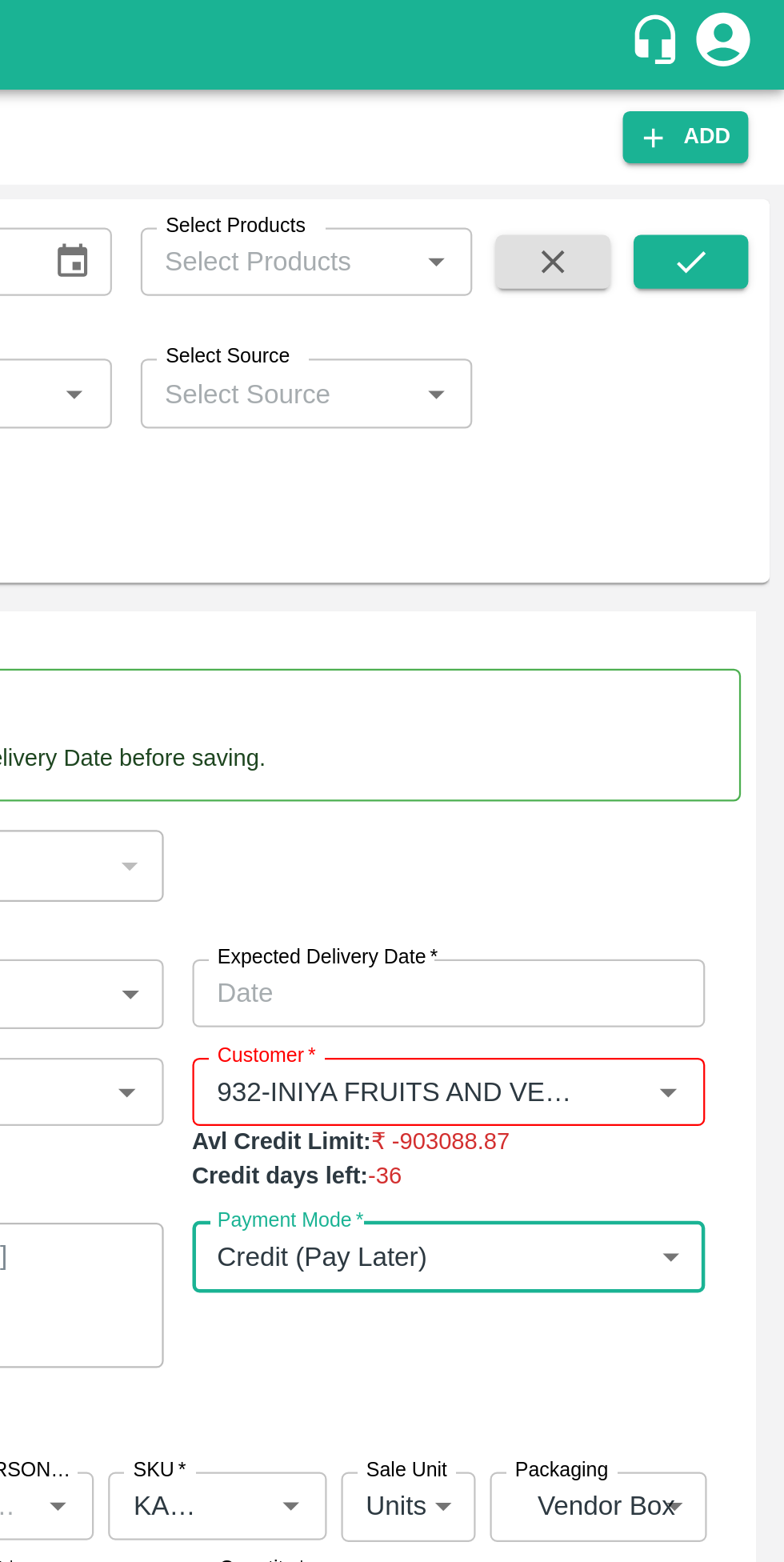
click at [603, 442] on input "Expected Delivery Date   *" at bounding box center [628, 443] width 218 height 31
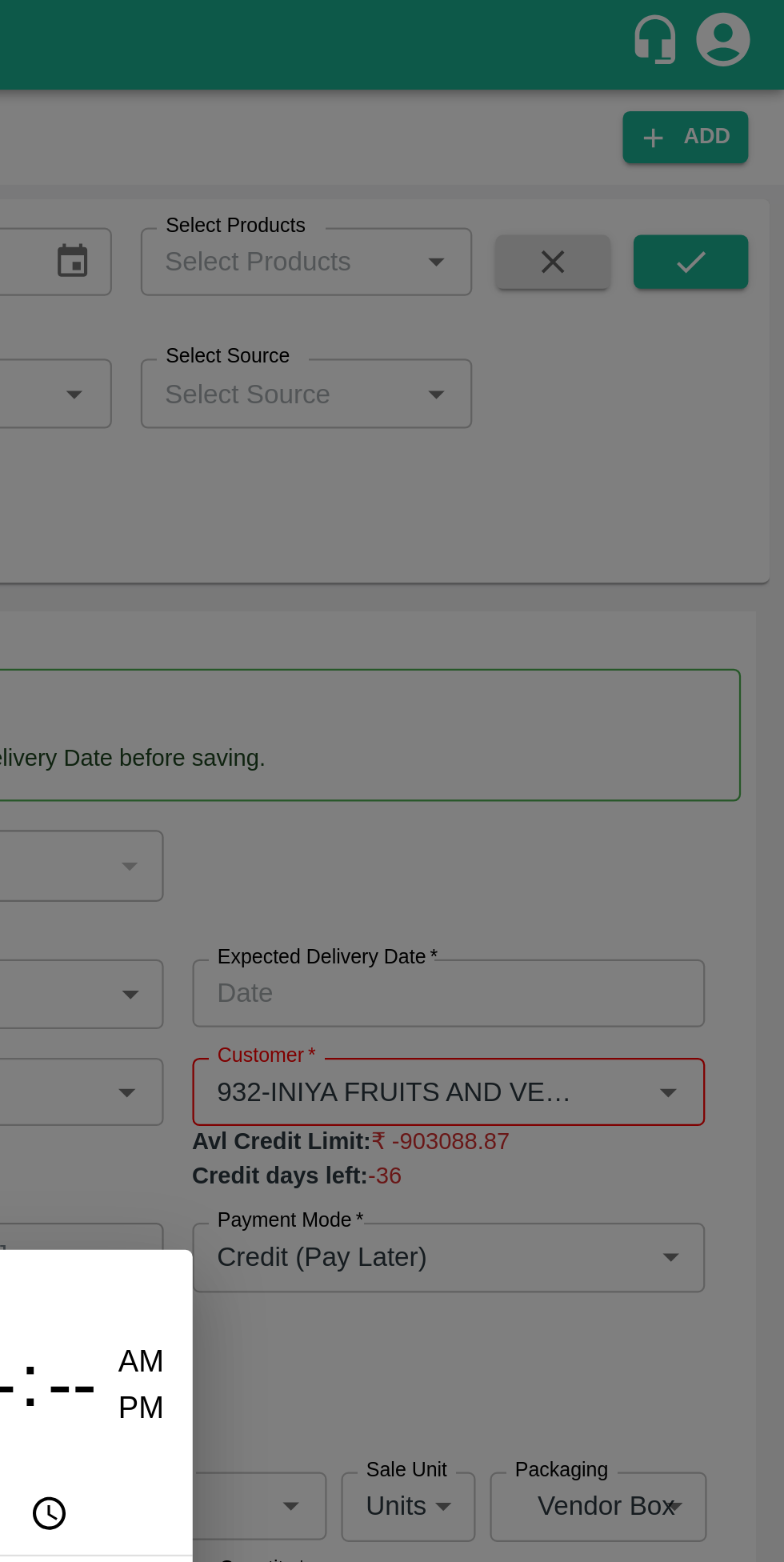
scroll to position [123, 0]
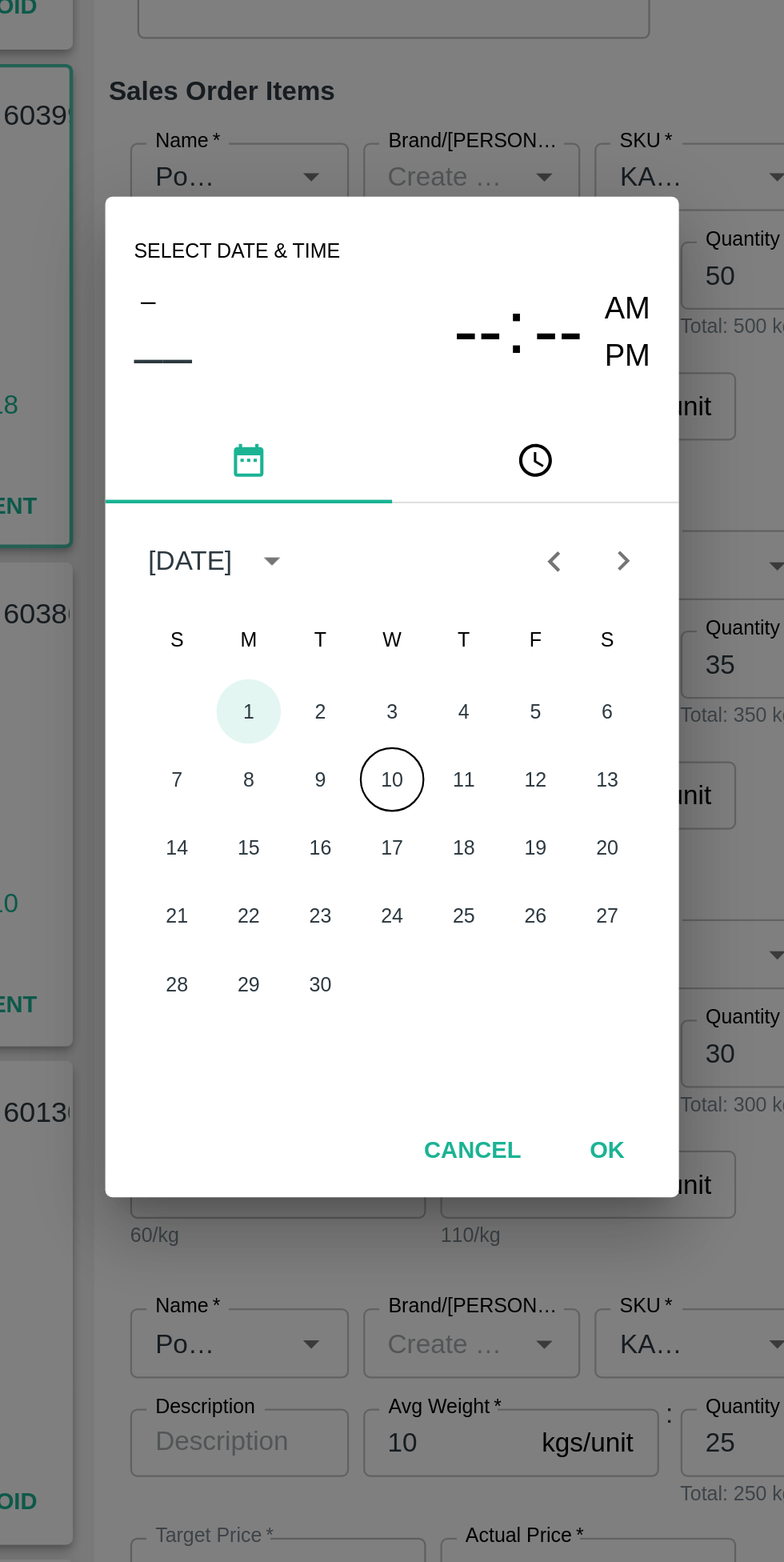
click at [339, 782] on button "1" at bounding box center [327, 787] width 29 height 29
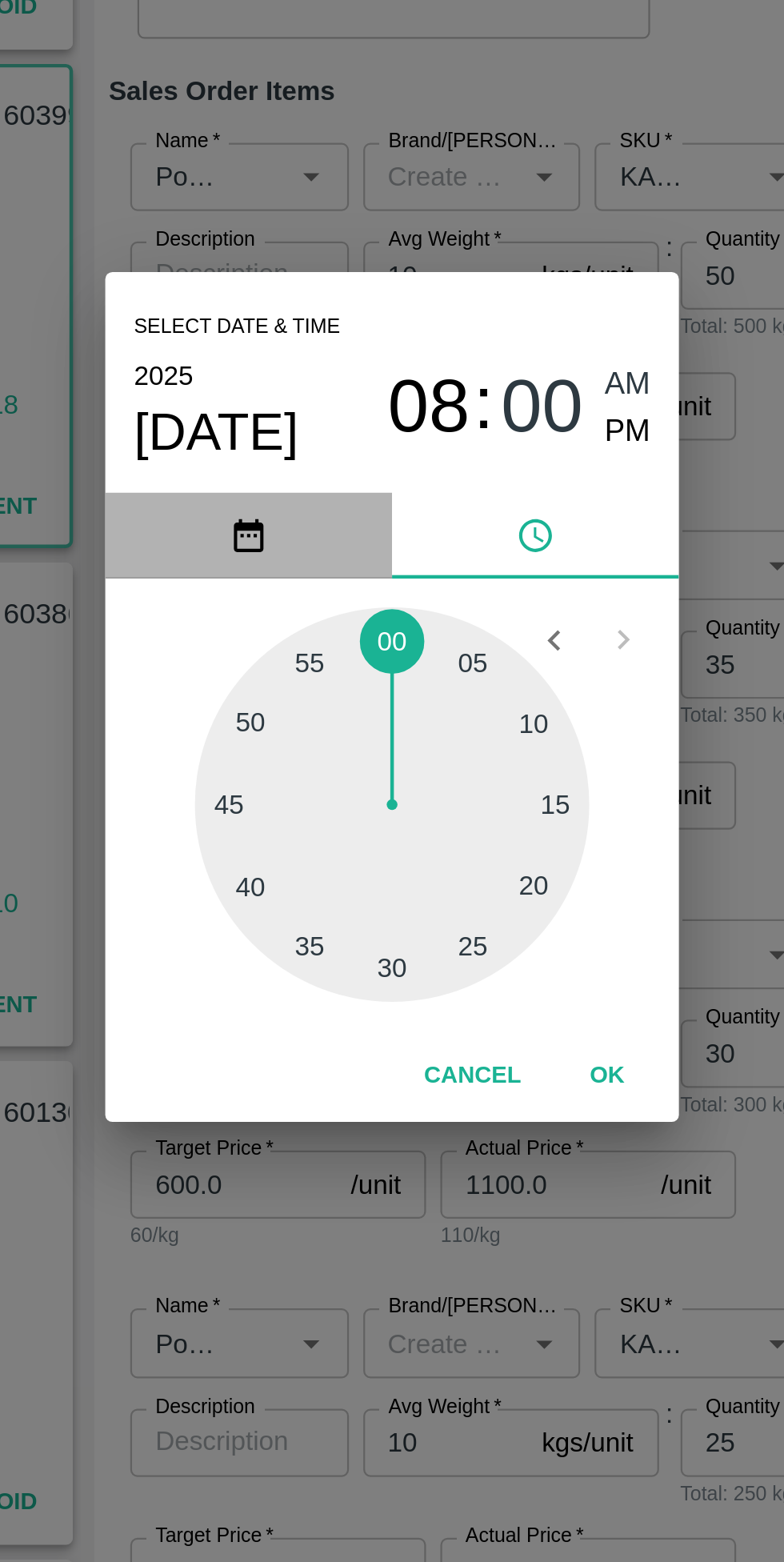
click at [320, 710] on icon "pick date" at bounding box center [328, 709] width 18 height 18
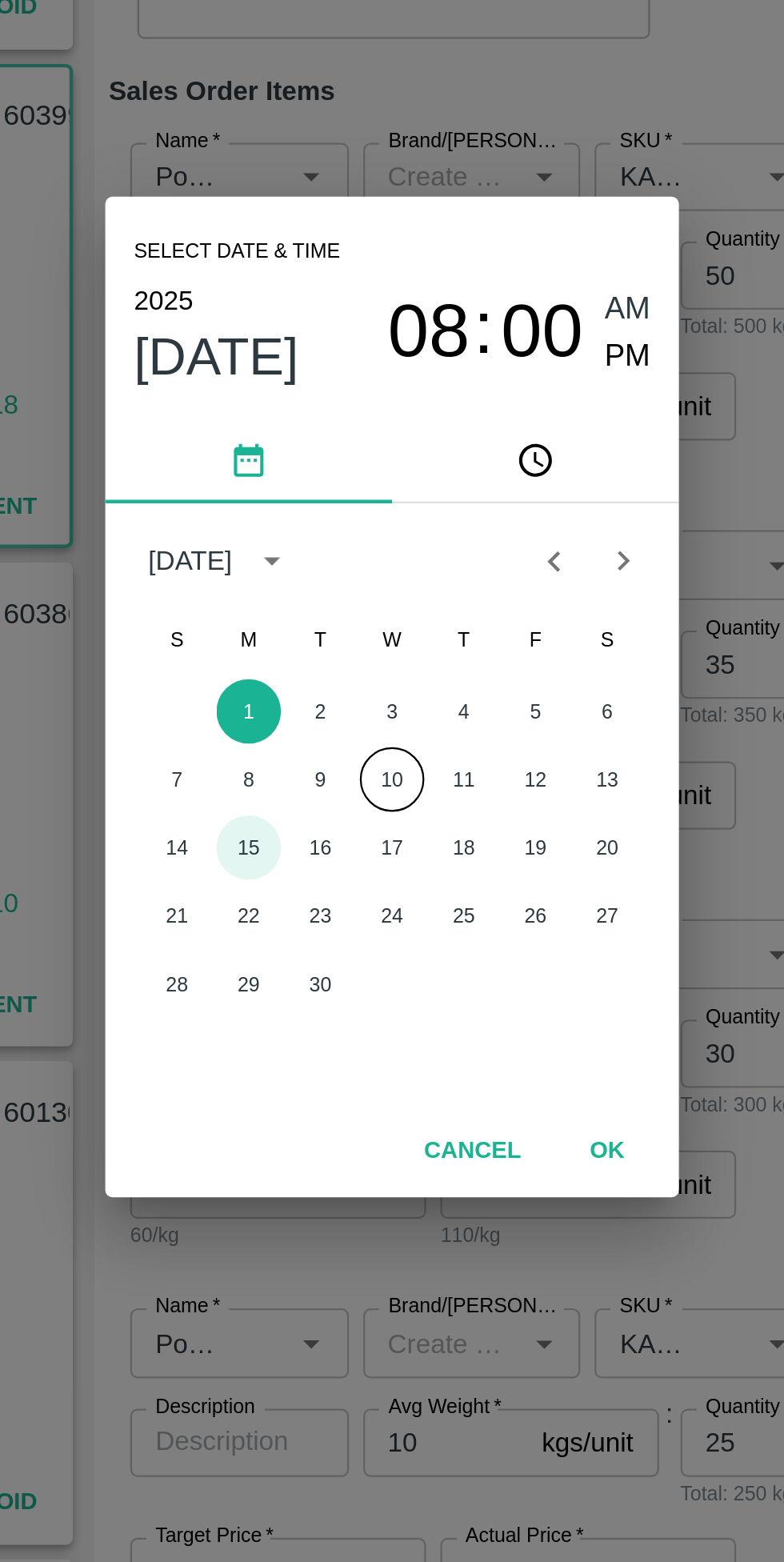
click at [340, 842] on button "15" at bounding box center [327, 848] width 29 height 29
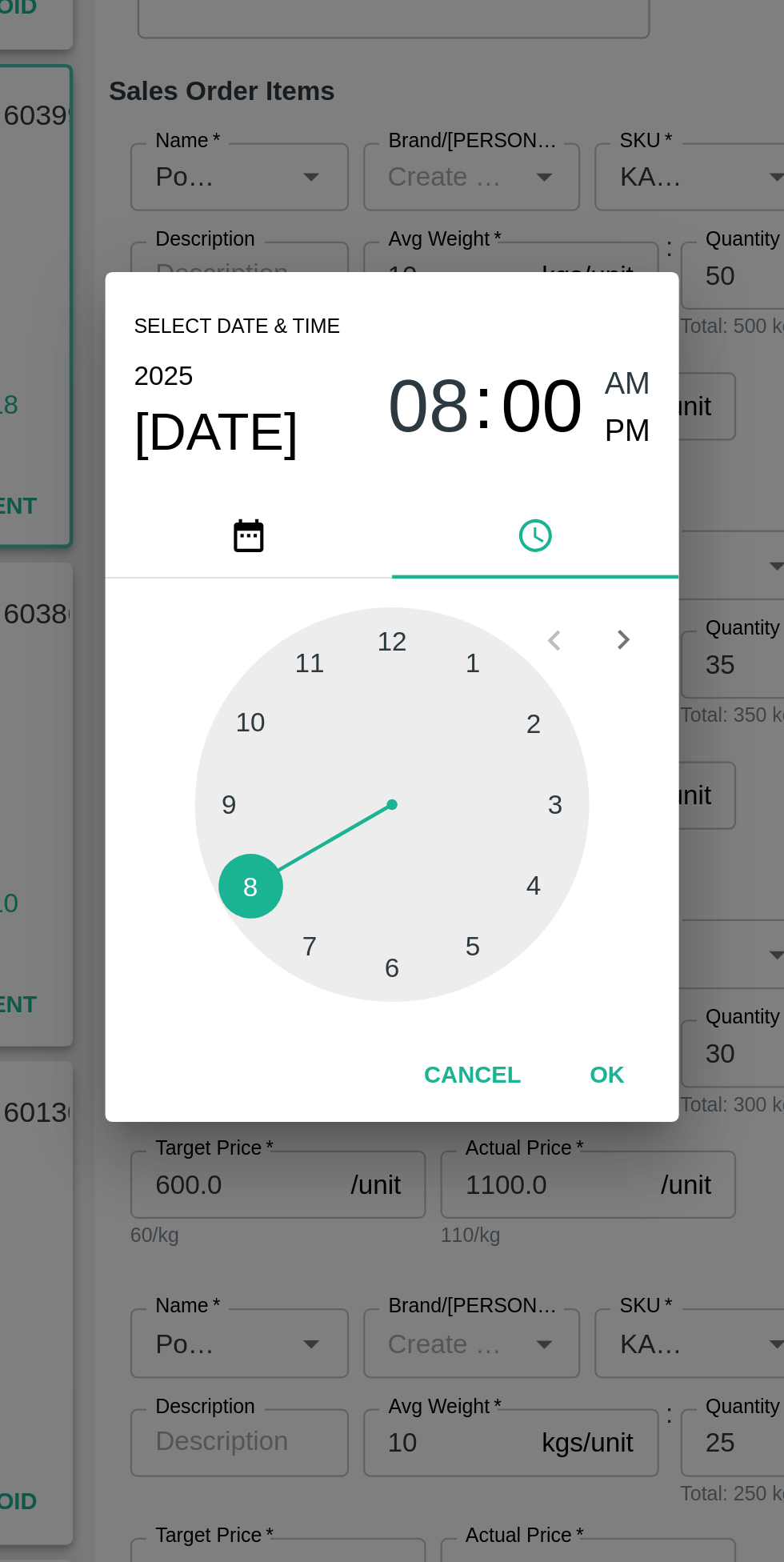
click at [391, 759] on div at bounding box center [392, 829] width 176 height 176
type input "[DATE] 12:00 AM"
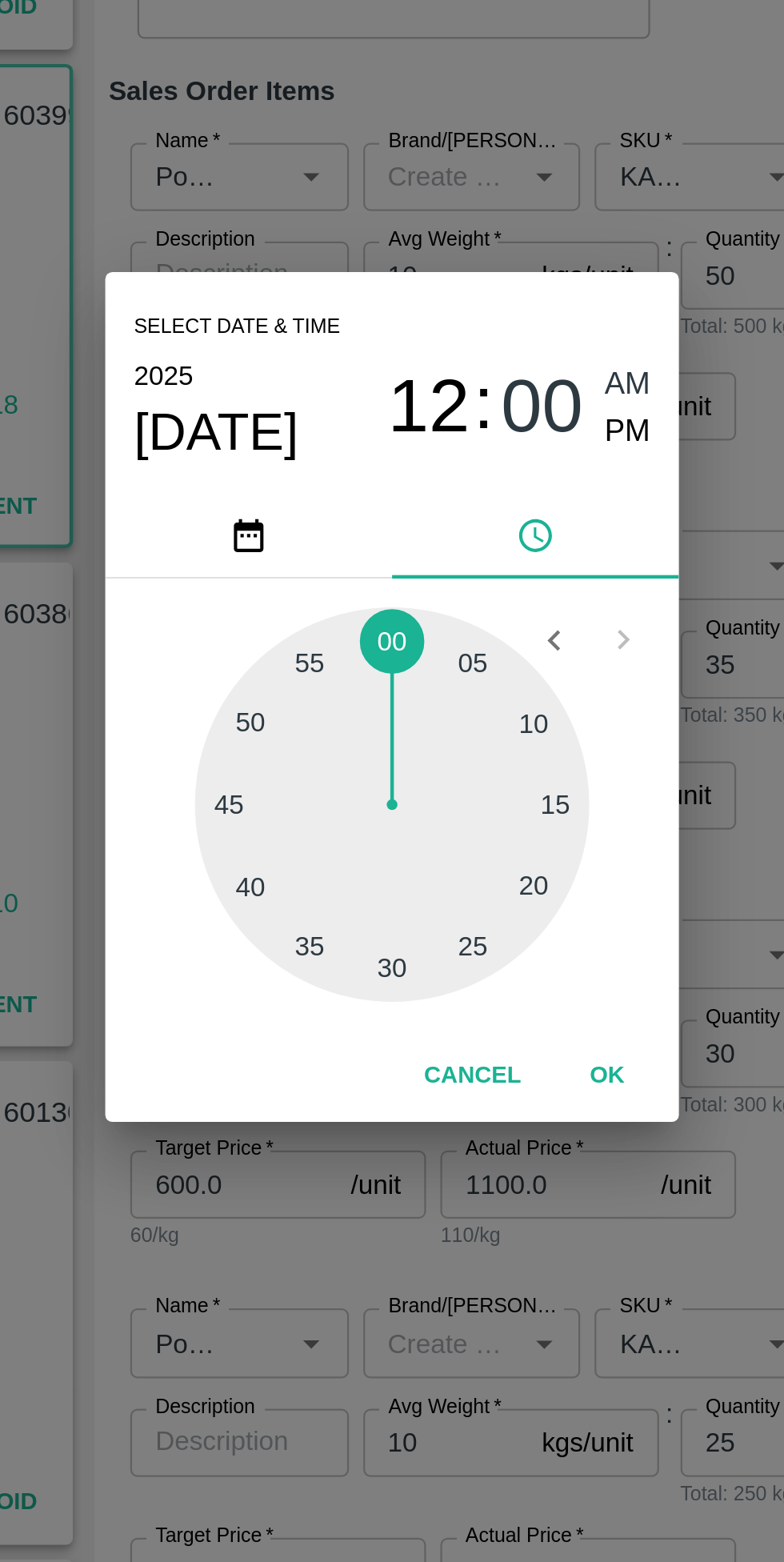
click at [492, 951] on button "OK" at bounding box center [488, 950] width 51 height 28
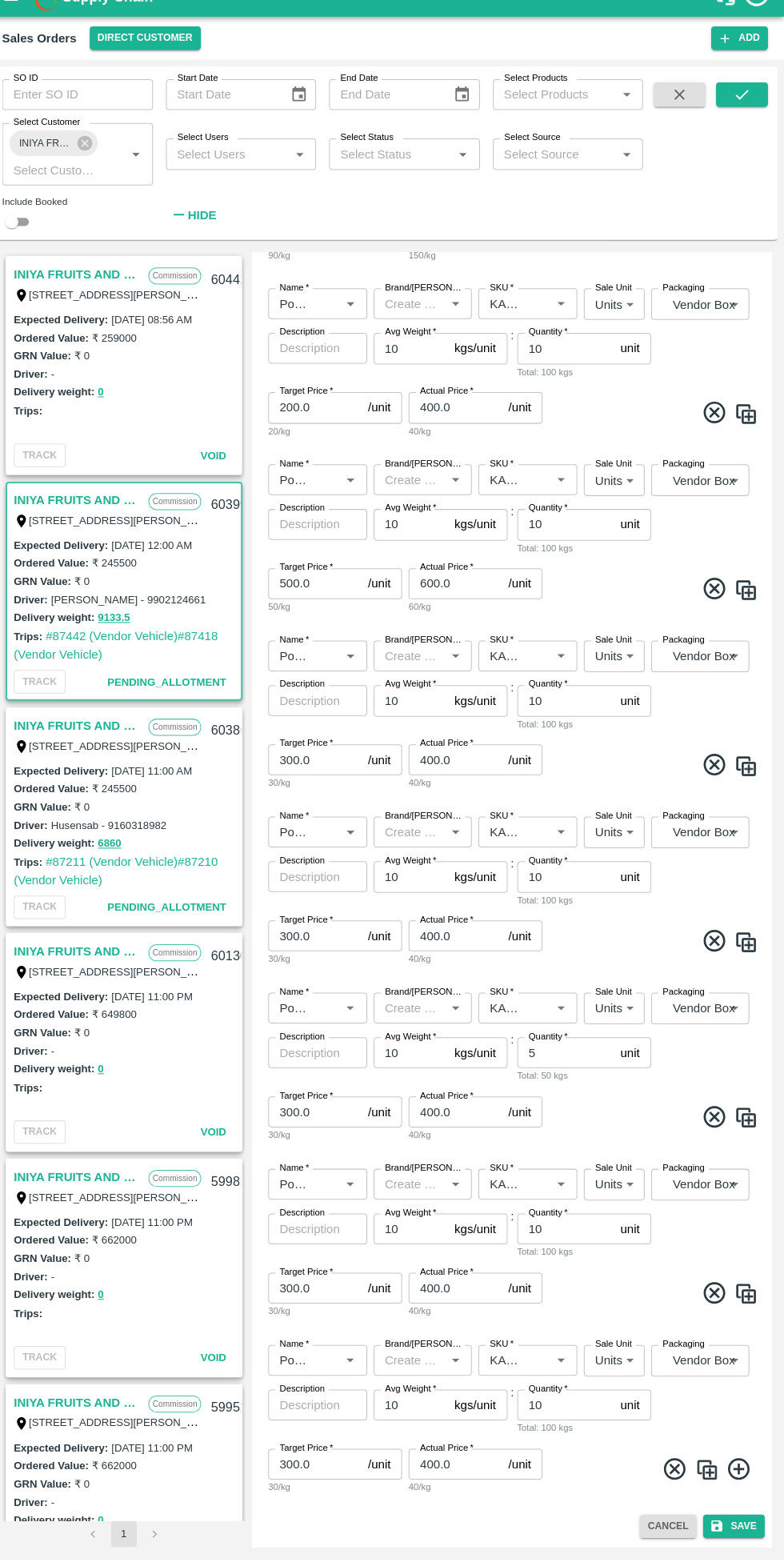
scroll to position [0, 0]
click at [735, 1529] on button "Save" at bounding box center [735, 1529] width 61 height 24
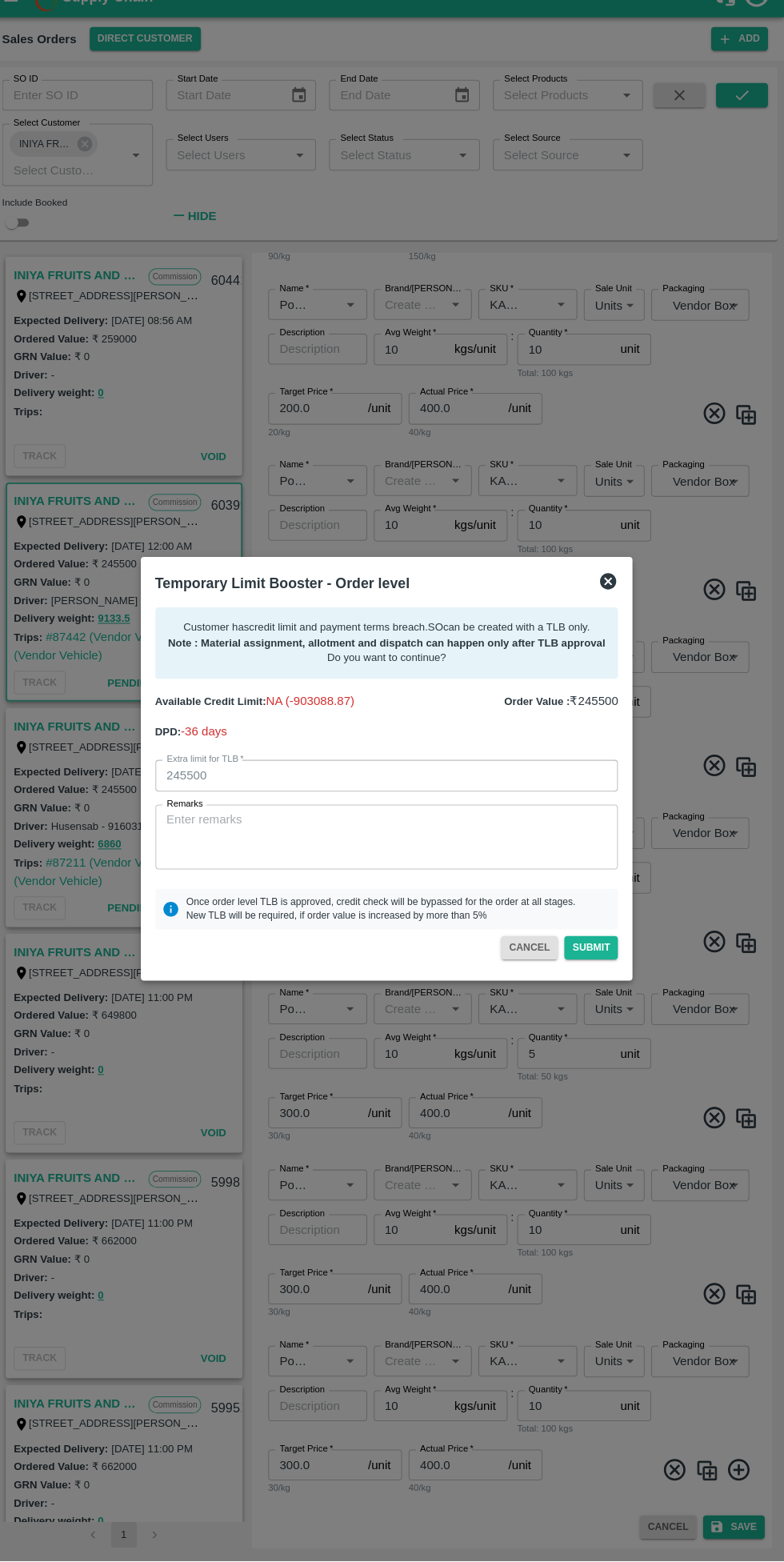
type input "245500"
click at [402, 873] on textarea "Remarks" at bounding box center [392, 848] width 434 height 50
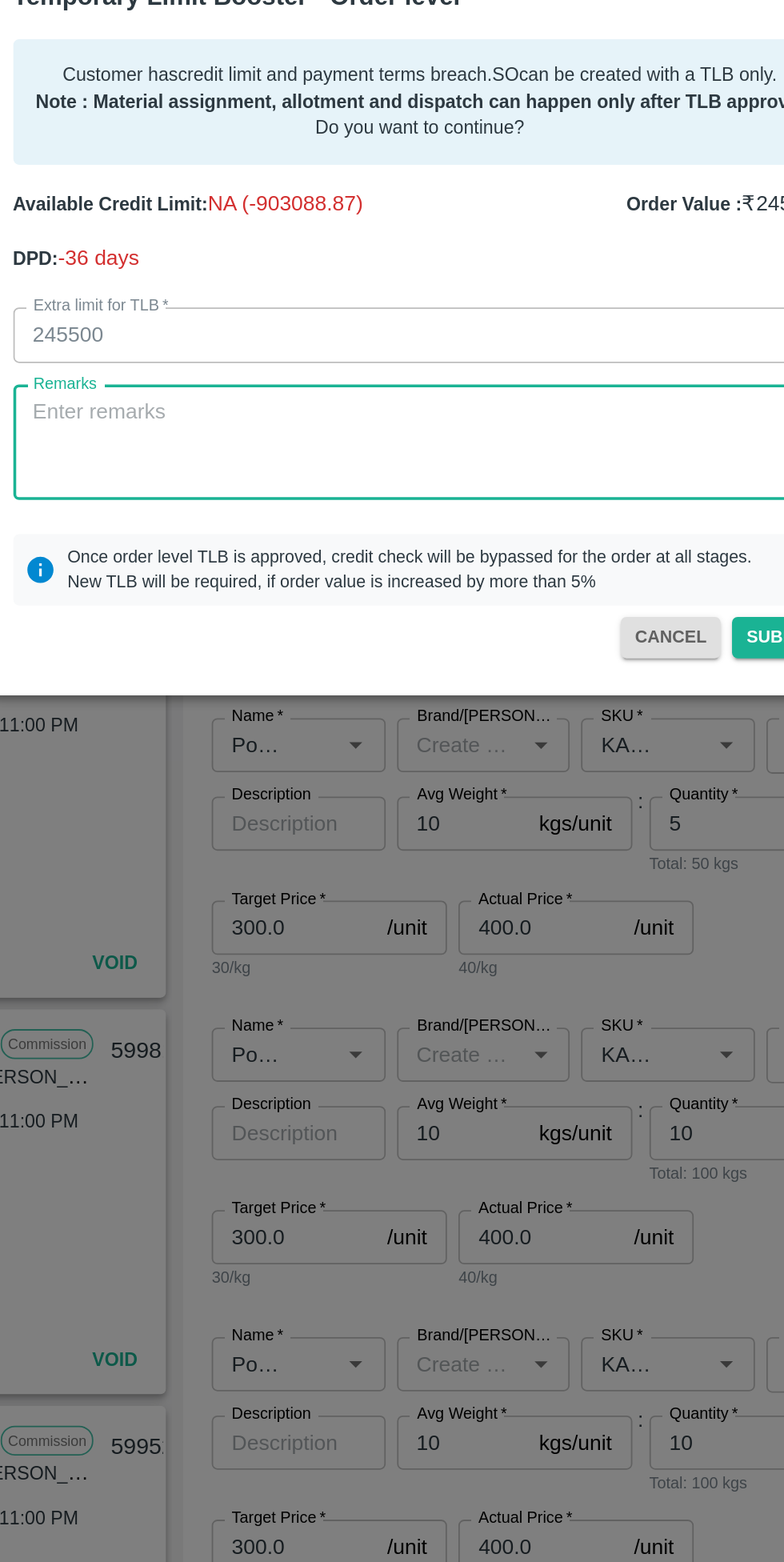
scroll to position [1564, 0]
click at [279, 834] on textarea "For creation of SO,7L pf" at bounding box center [392, 848] width 434 height 50
click at [398, 833] on textarea "For creation of SO, 7L pf" at bounding box center [392, 848] width 434 height 50
type textarea "For creation of SO, 7L of payment received on [DATE], next"
click at [416, 1146] on div at bounding box center [392, 781] width 784 height 1562
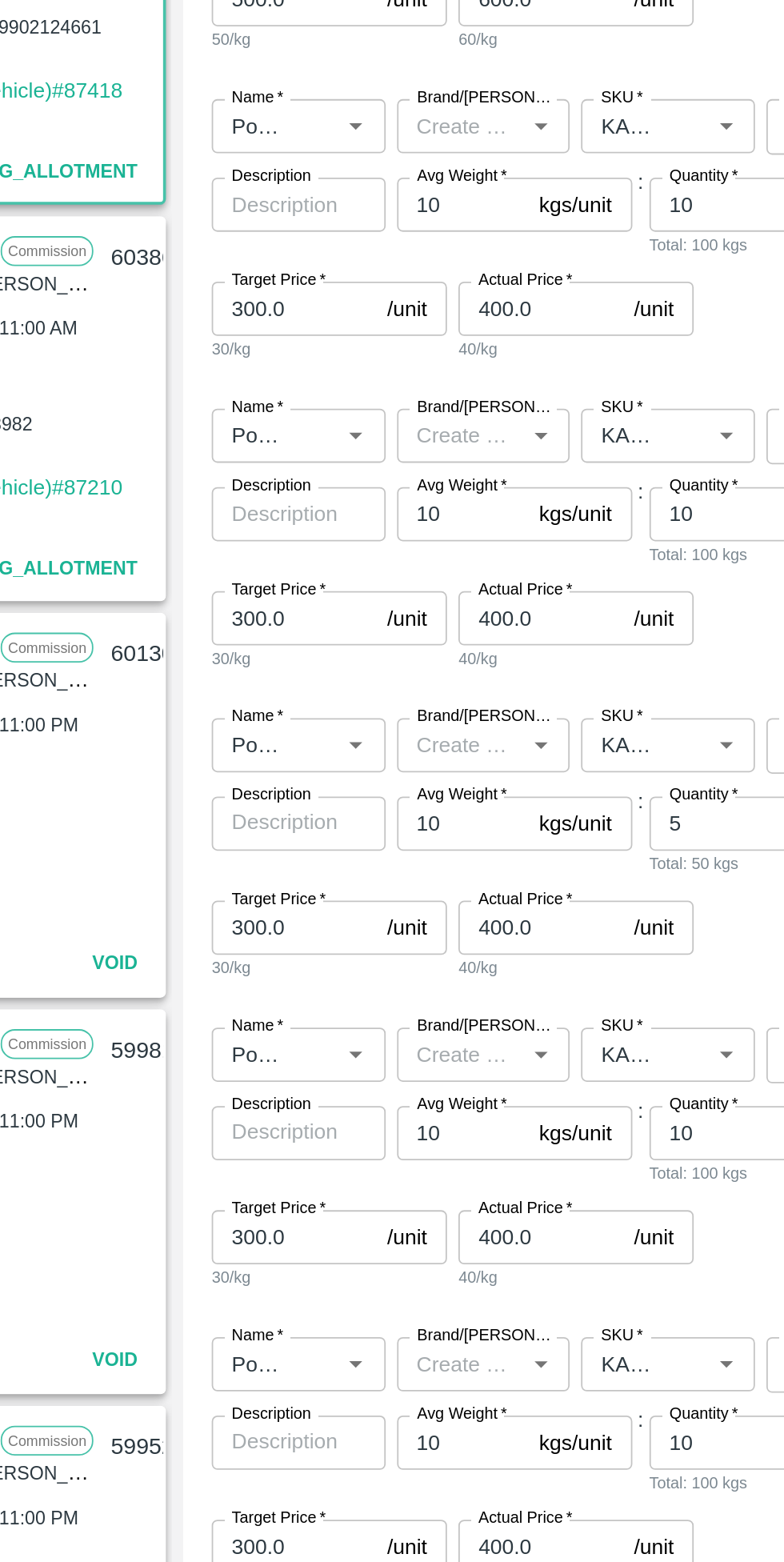
scroll to position [1534, 0]
click at [427, 1451] on label "Actual Price   *" at bounding box center [452, 1451] width 53 height 13
click at [427, 1452] on input "400.0" at bounding box center [459, 1467] width 92 height 31
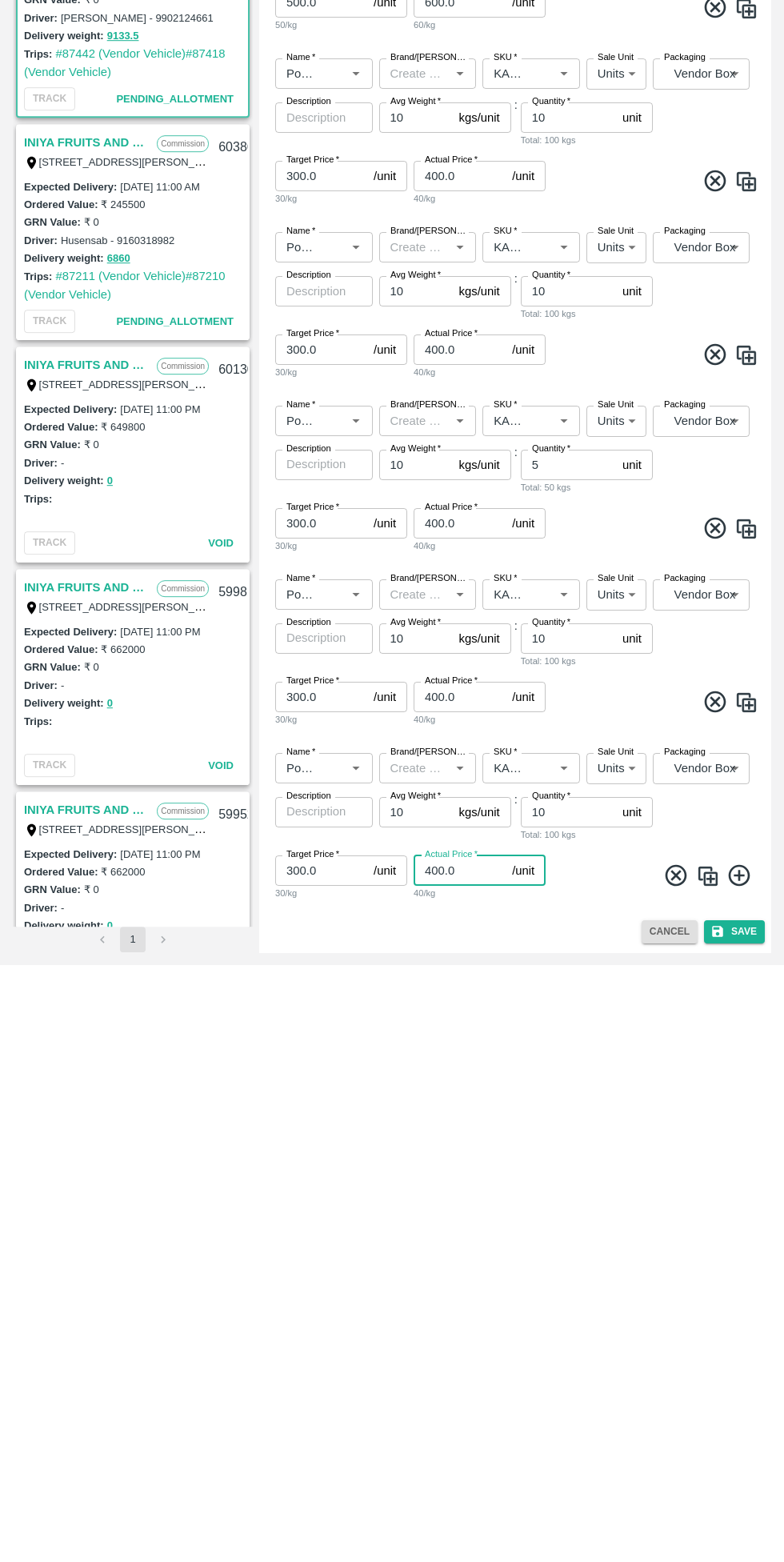
click at [731, 1529] on button "Save" at bounding box center [735, 1529] width 61 height 24
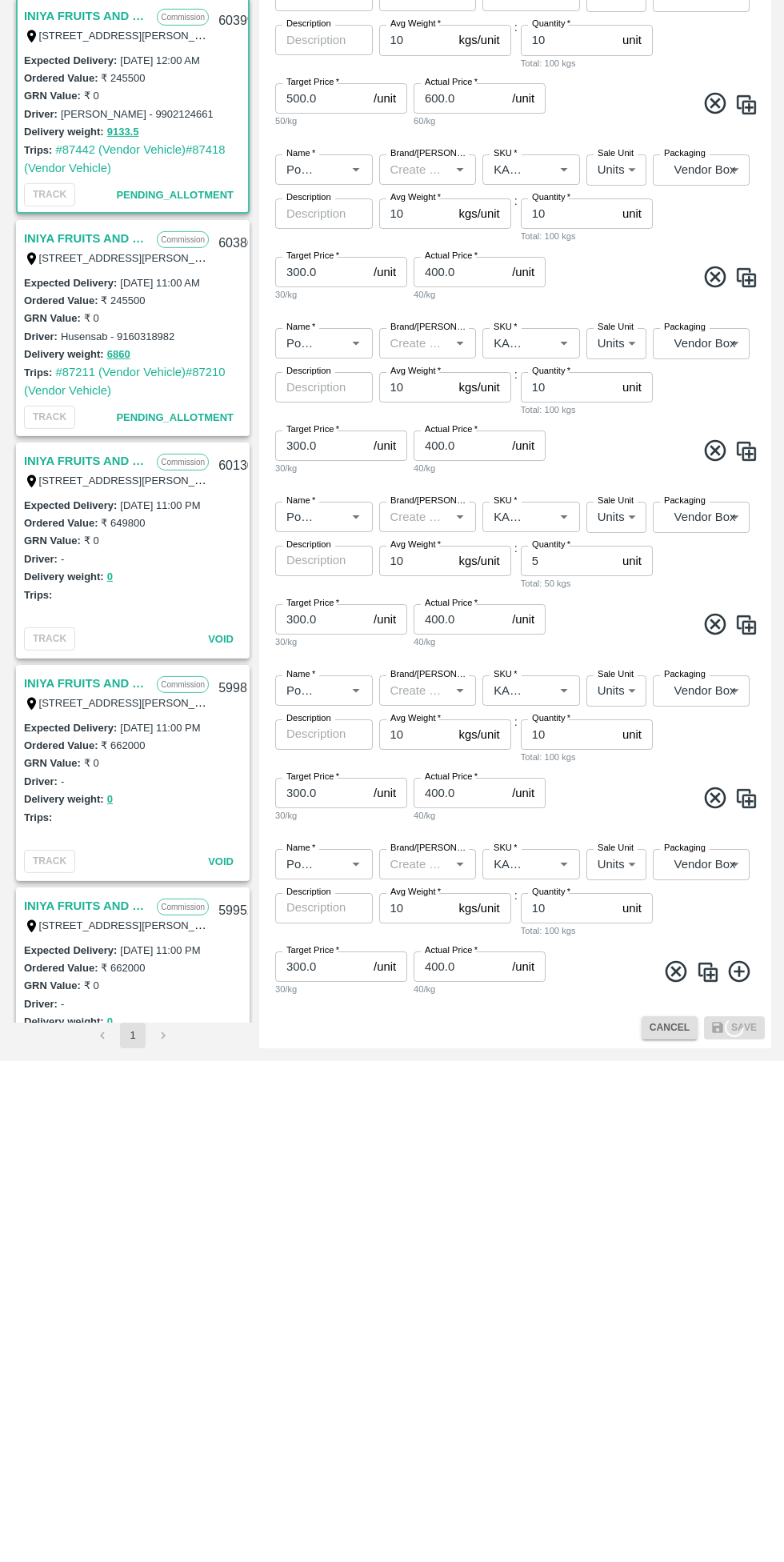
scroll to position [0, 0]
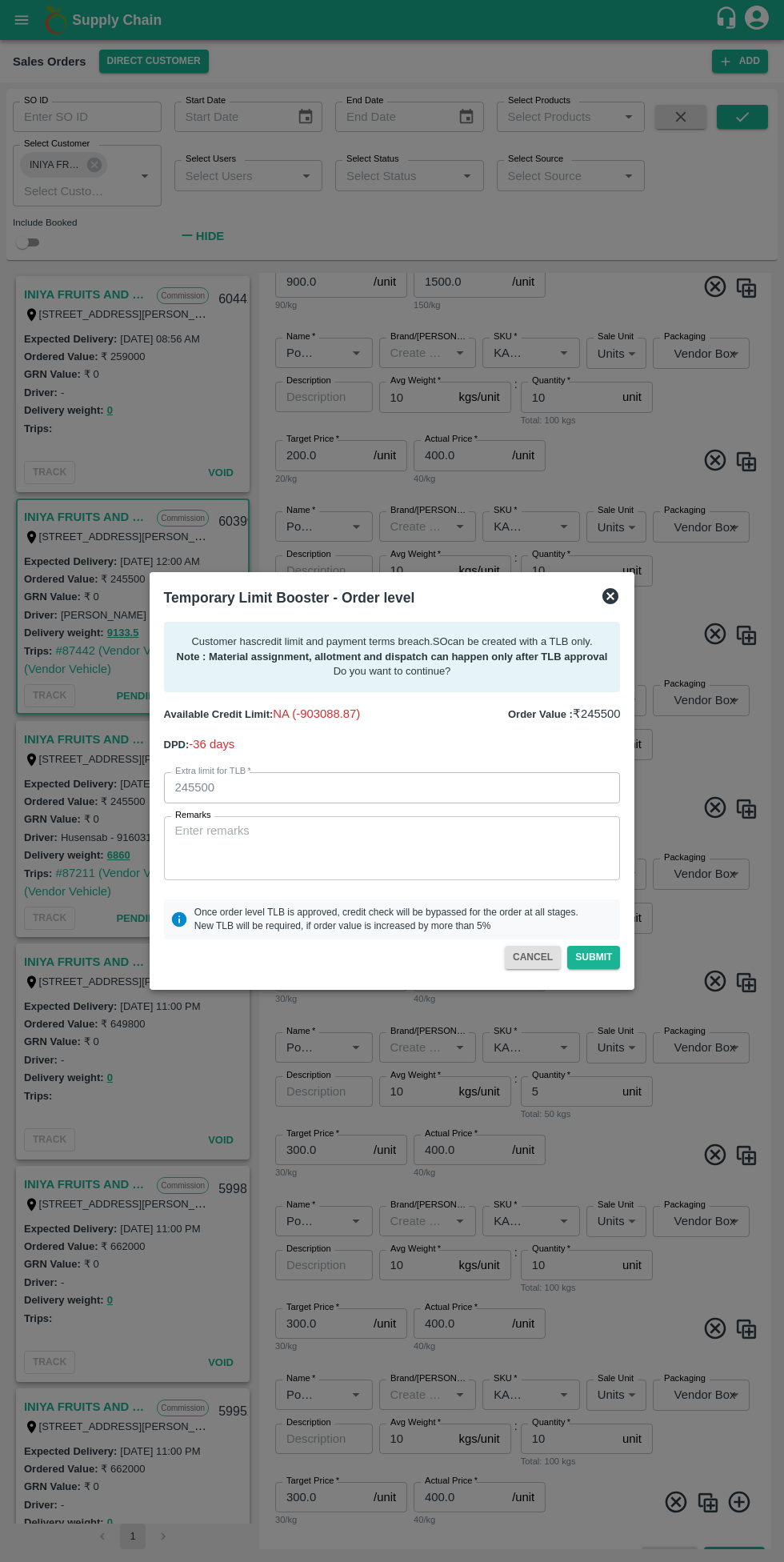
type input "245500"
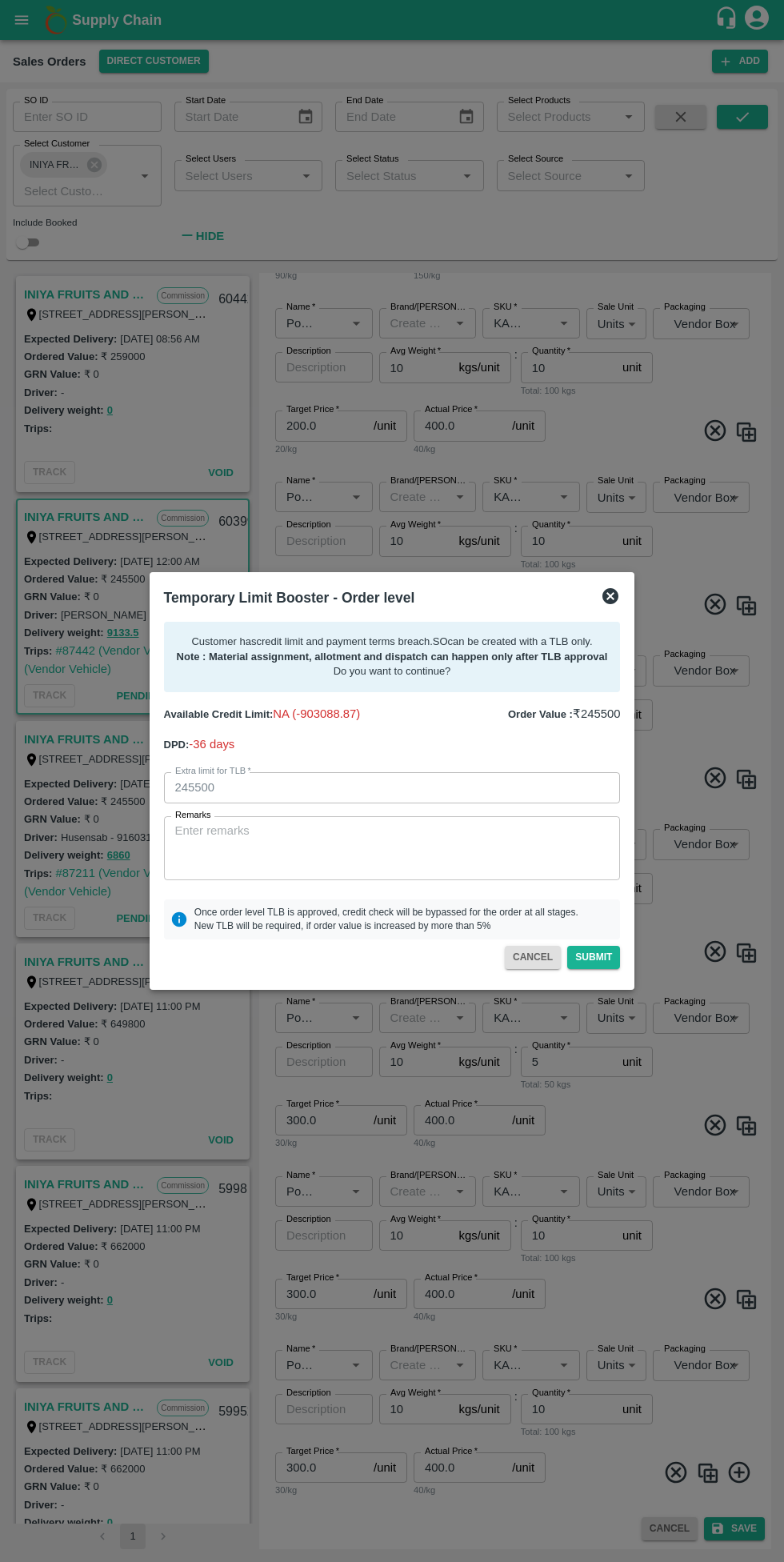
click at [396, 840] on textarea "Remarks" at bounding box center [392, 848] width 434 height 50
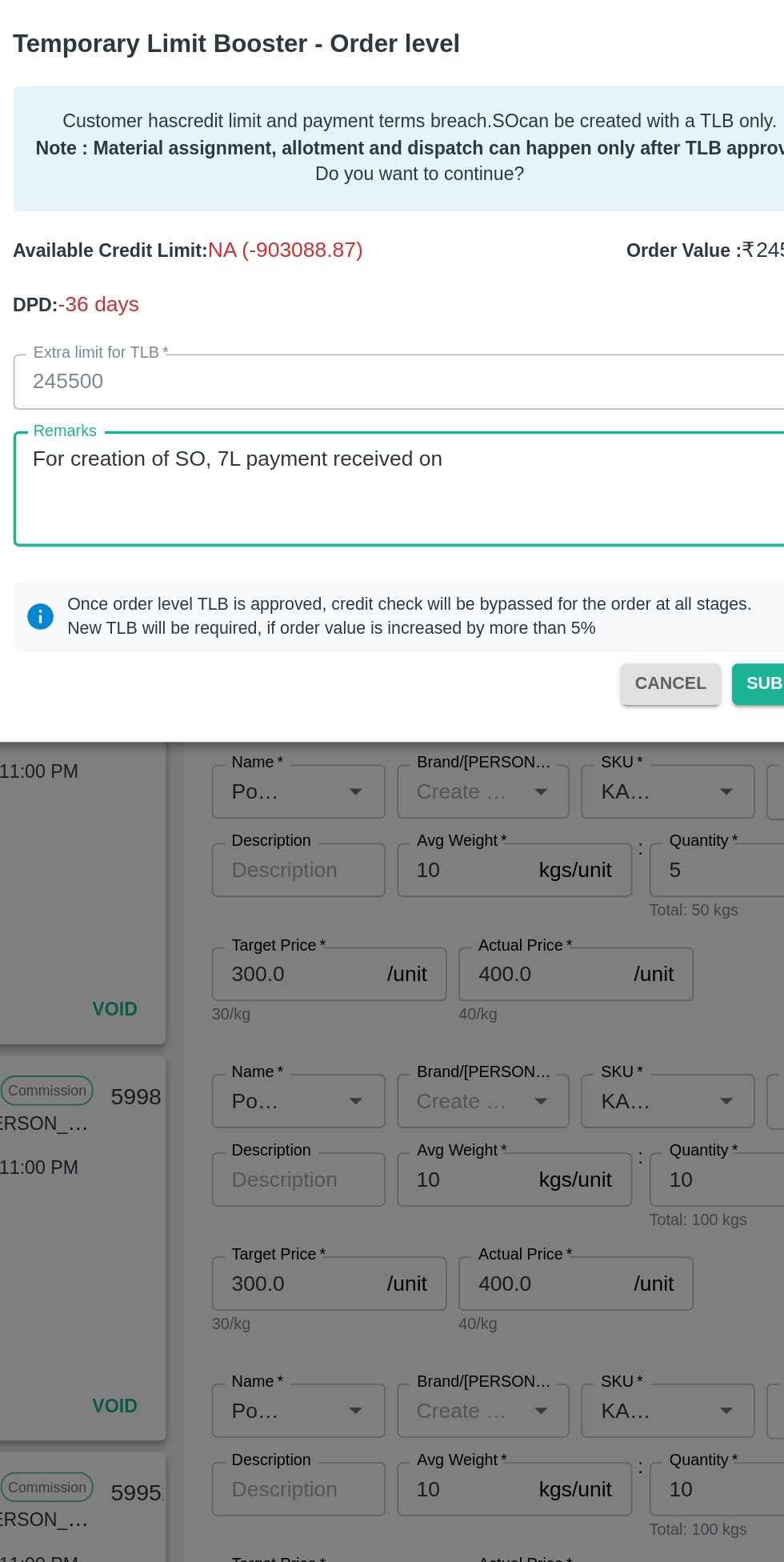
click at [480, 836] on textarea "For creation of SO, 7L payment received on" at bounding box center [392, 848] width 434 height 50
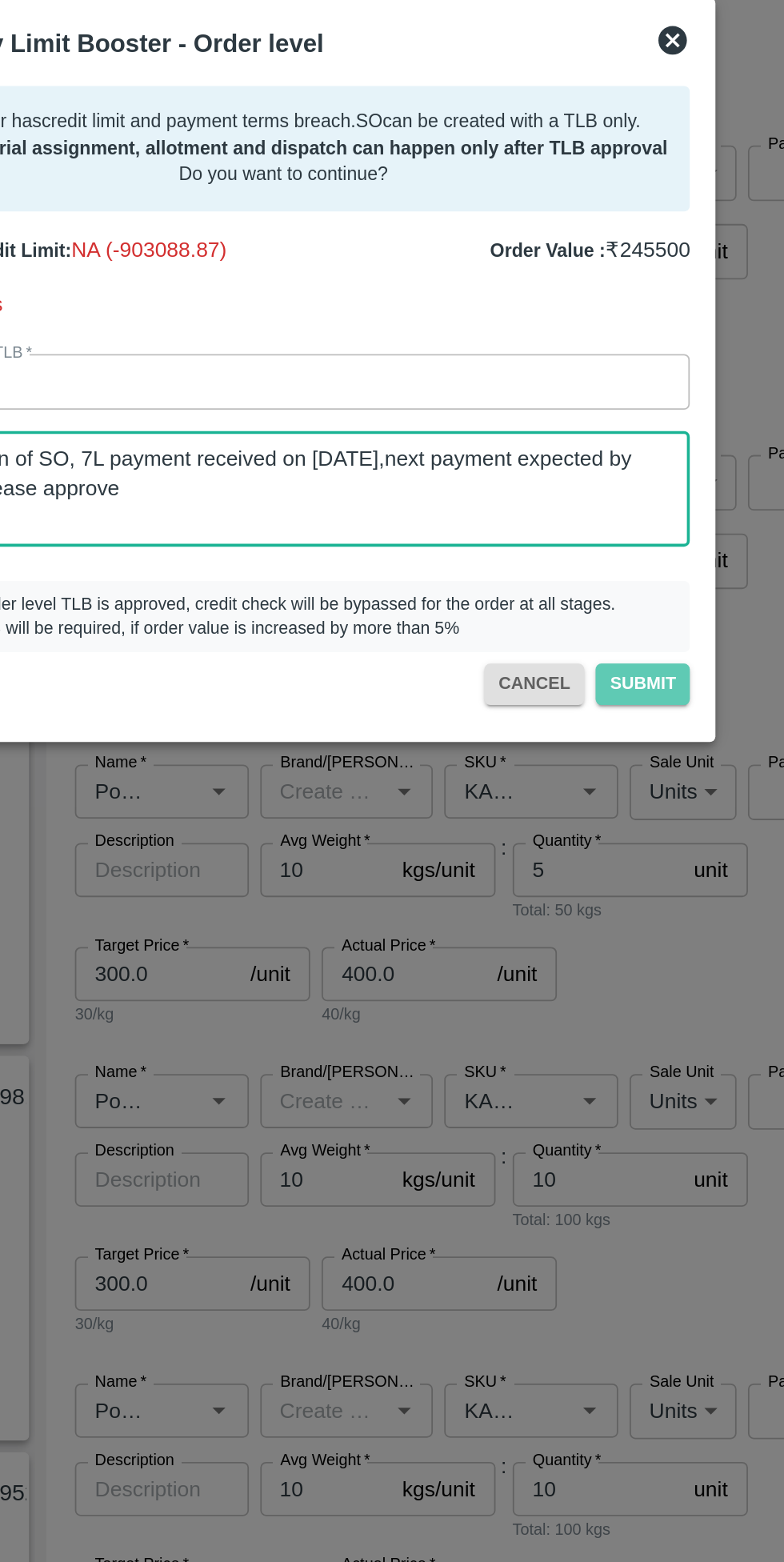
type textarea "For creation of SO, 7L payment received on [DATE],next payment expected by [DAT…"
click at [587, 962] on button "Submit" at bounding box center [594, 958] width 53 height 24
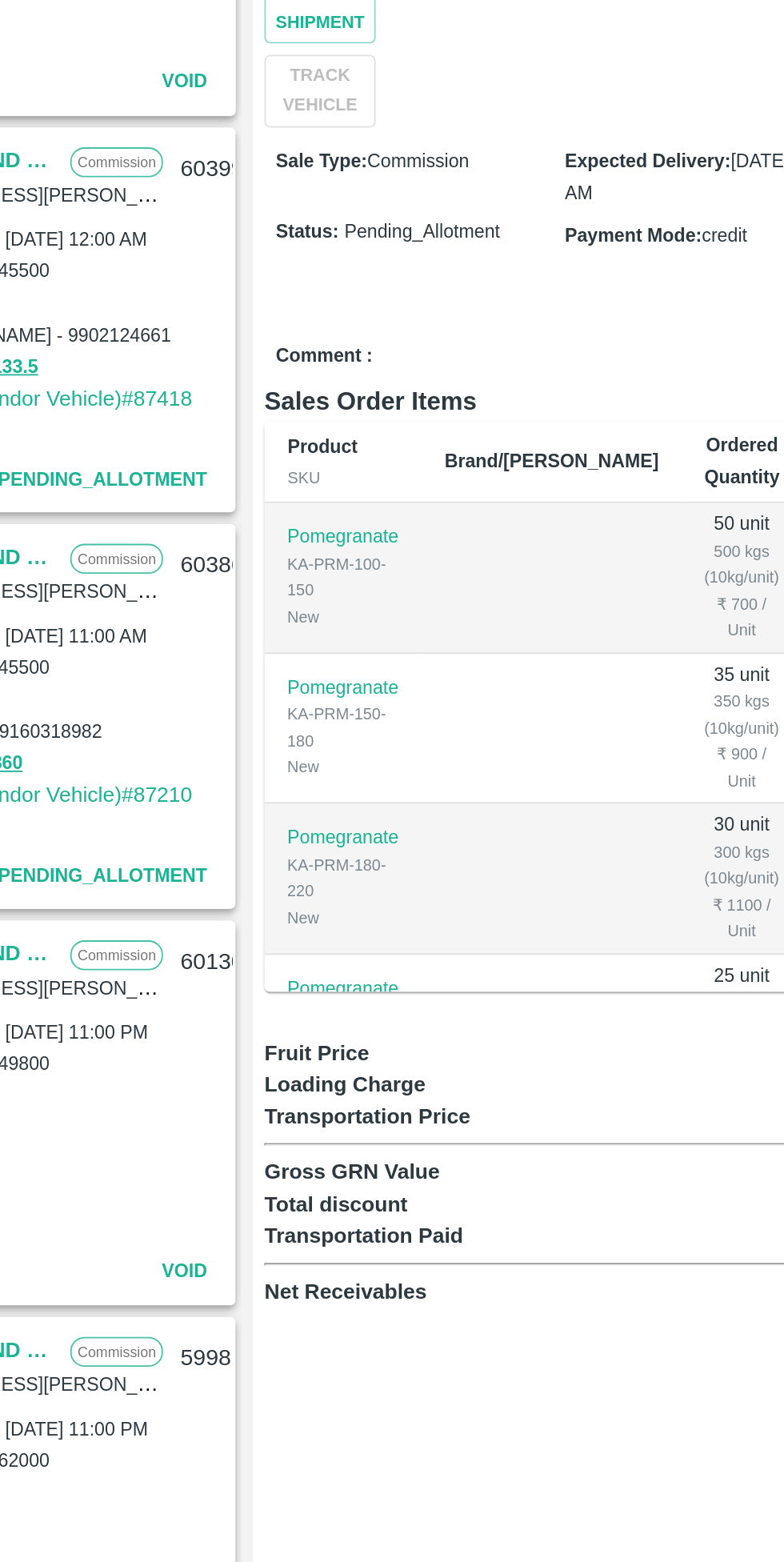
scroll to position [226, 0]
